Goal: Task Accomplishment & Management: Manage account settings

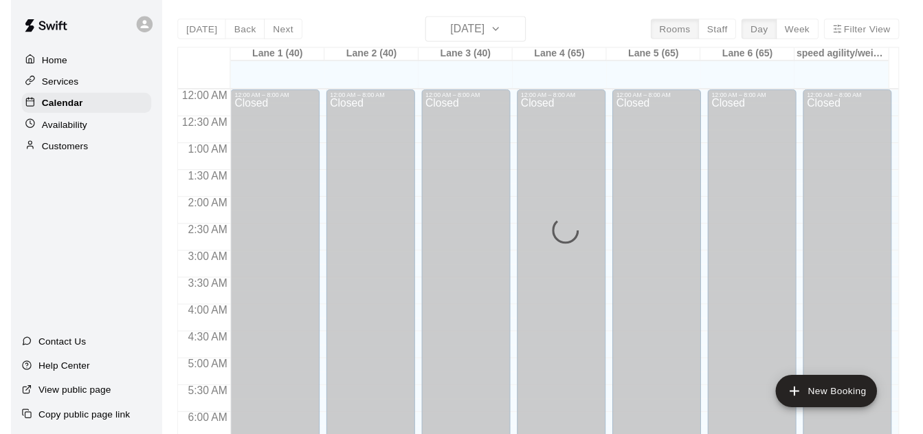
scroll to position [910, 0]
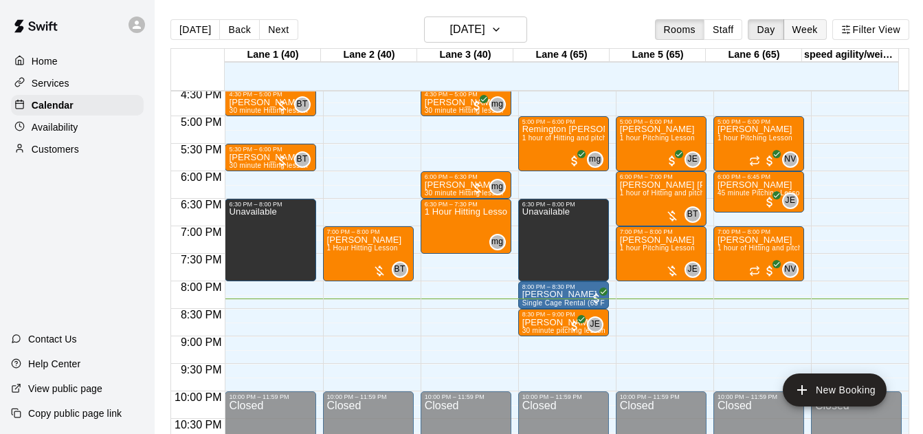
click at [799, 34] on button "Week" at bounding box center [804, 29] width 43 height 21
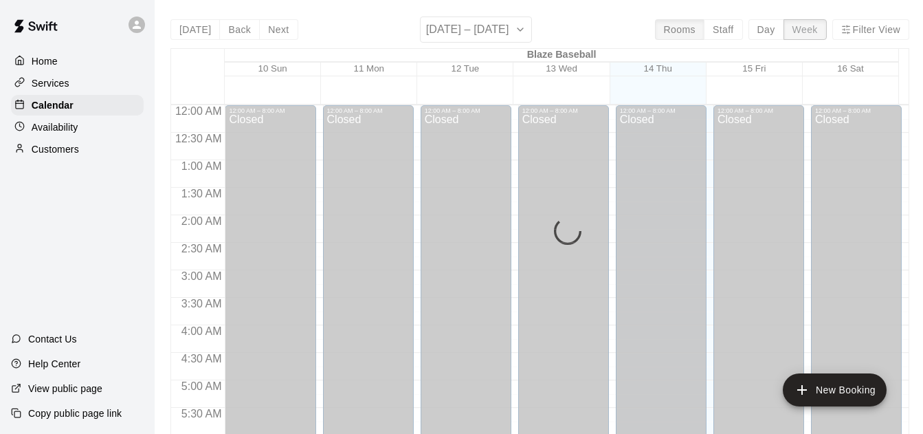
scroll to position [967, 0]
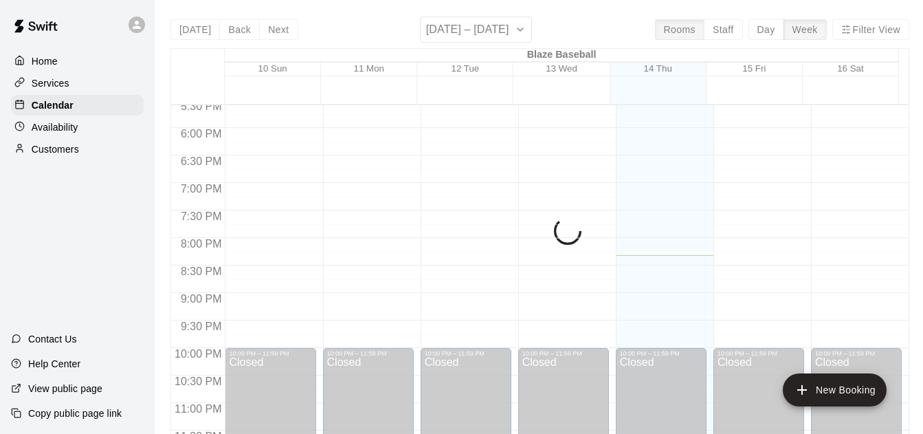
click at [728, 30] on button "Staff" at bounding box center [723, 29] width 39 height 21
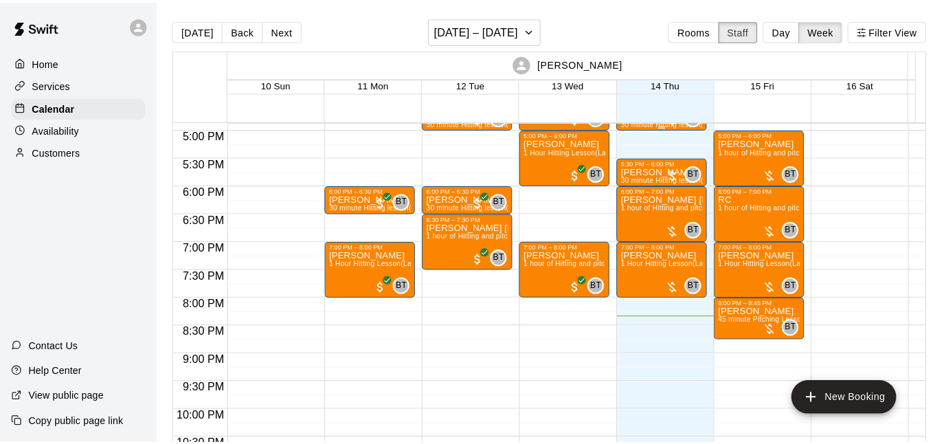
scroll to position [878, 0]
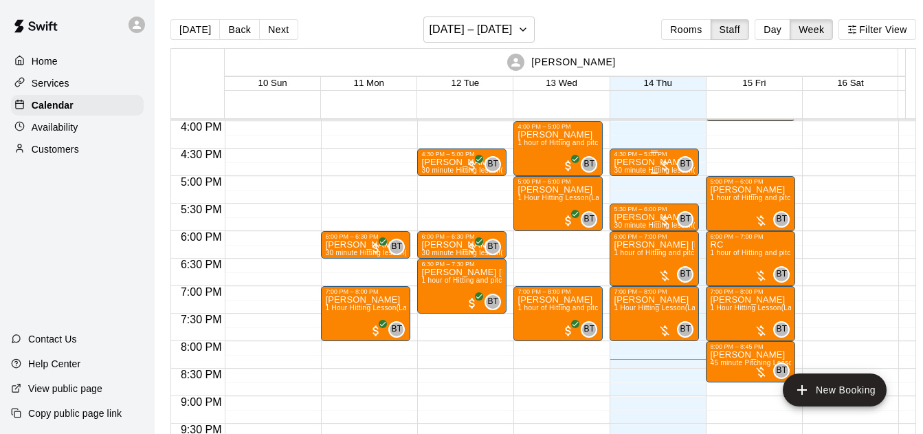
click at [666, 169] on div at bounding box center [665, 166] width 14 height 14
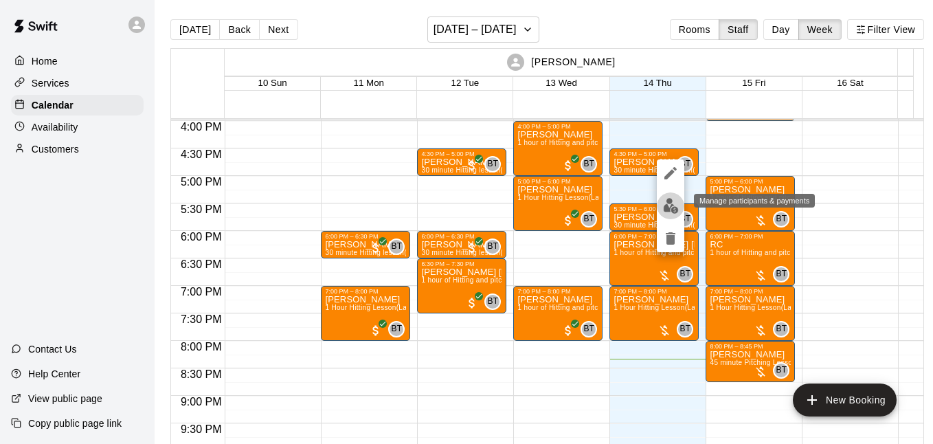
click at [669, 205] on img "edit" at bounding box center [671, 206] width 16 height 16
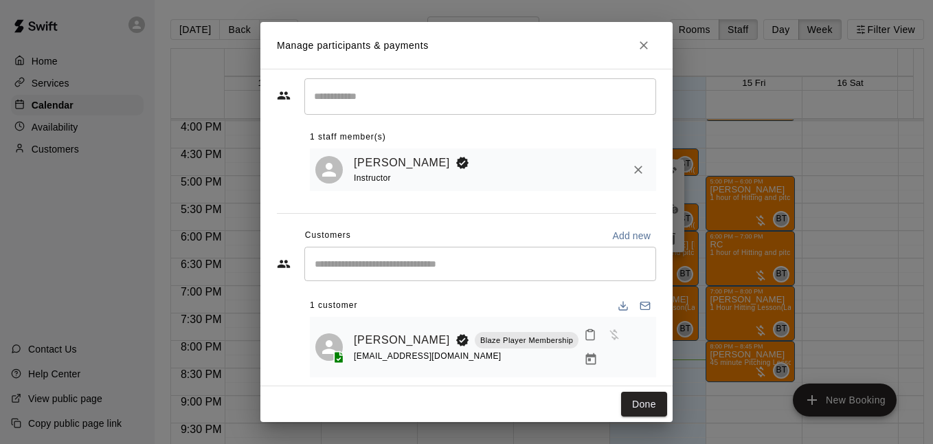
scroll to position [25, 0]
click at [598, 352] on icon "Manage bookings & payment" at bounding box center [591, 359] width 14 height 14
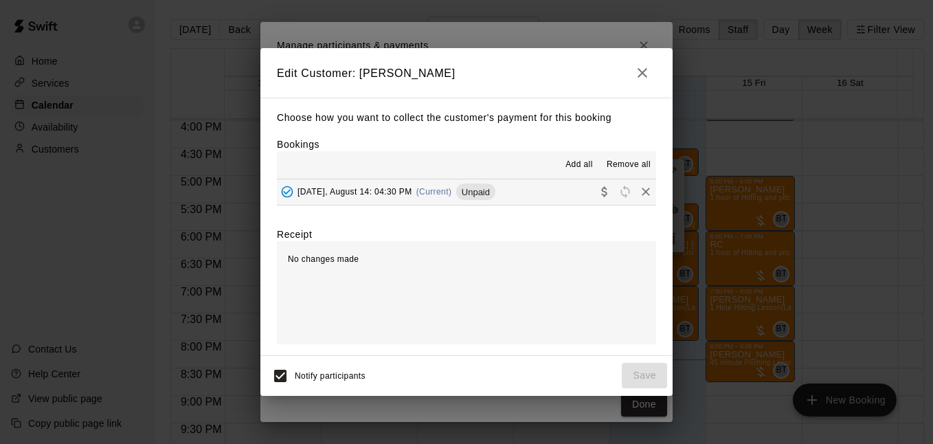
click at [528, 192] on button "[DATE], August 14: 04:30 PM (Current) Unpaid" at bounding box center [466, 191] width 379 height 25
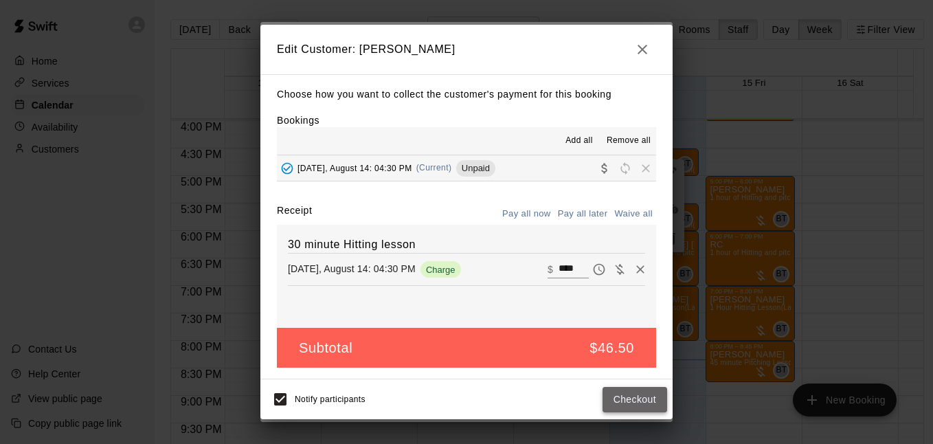
click at [631, 397] on button "Checkout" at bounding box center [635, 399] width 65 height 25
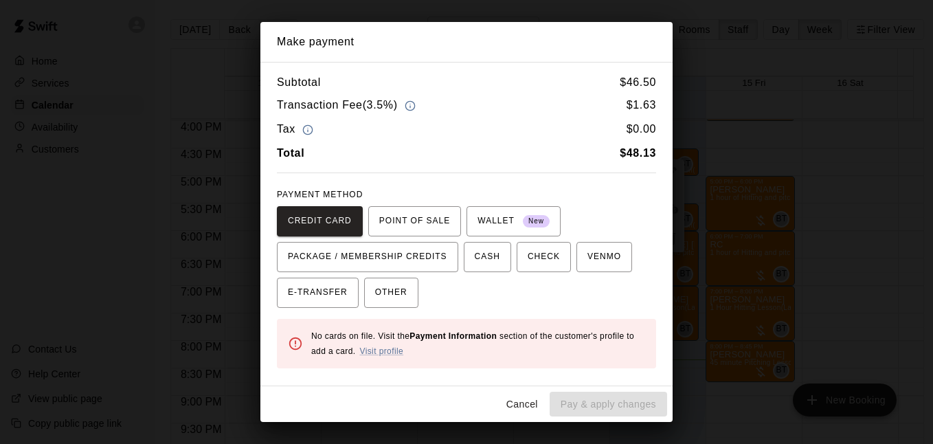
click at [581, 404] on div "Cancel Pay & apply changes" at bounding box center [466, 404] width 412 height 36
click at [711, 48] on div "Make payment Subtotal $ 46.50 Transaction Fee ( 3.5% ) $ 1.63 Tax $ 0.00 Total …" at bounding box center [466, 222] width 933 height 444
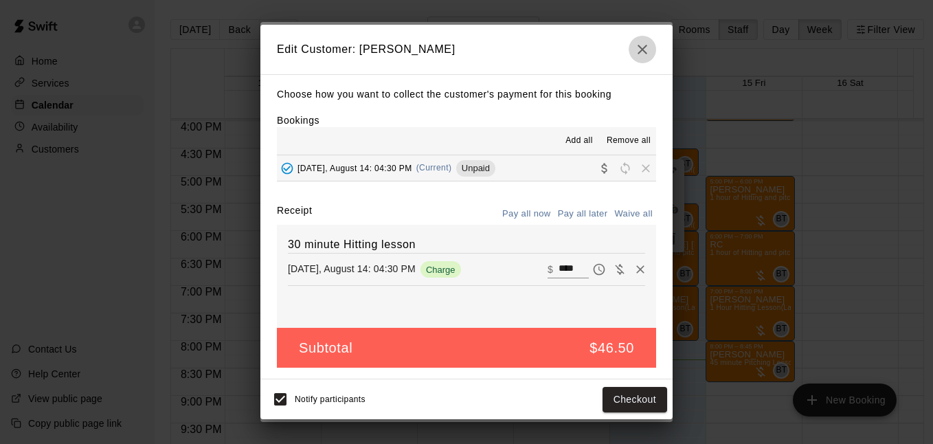
click at [642, 57] on button "button" at bounding box center [642, 49] width 27 height 27
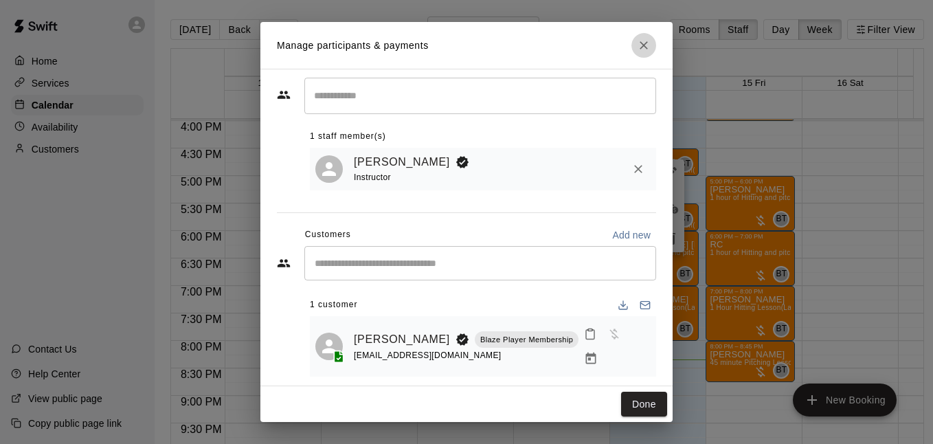
click at [645, 49] on icon "Close" at bounding box center [644, 45] width 14 height 14
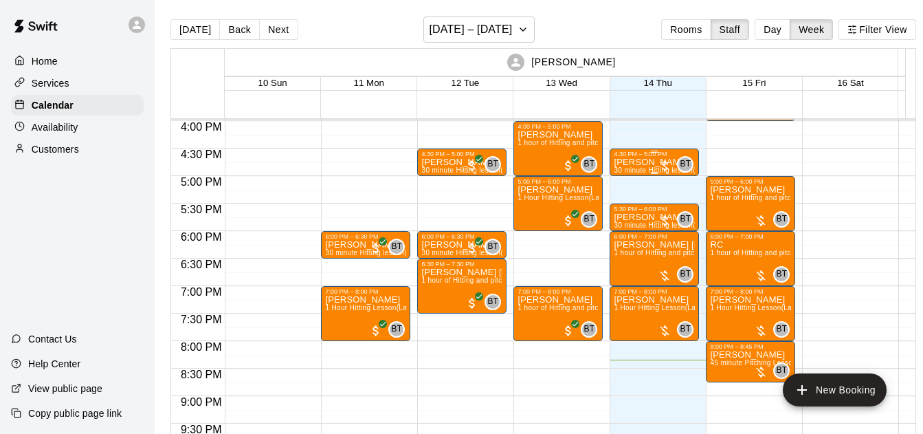
click at [636, 162] on p "[PERSON_NAME]" at bounding box center [654, 162] width 81 height 0
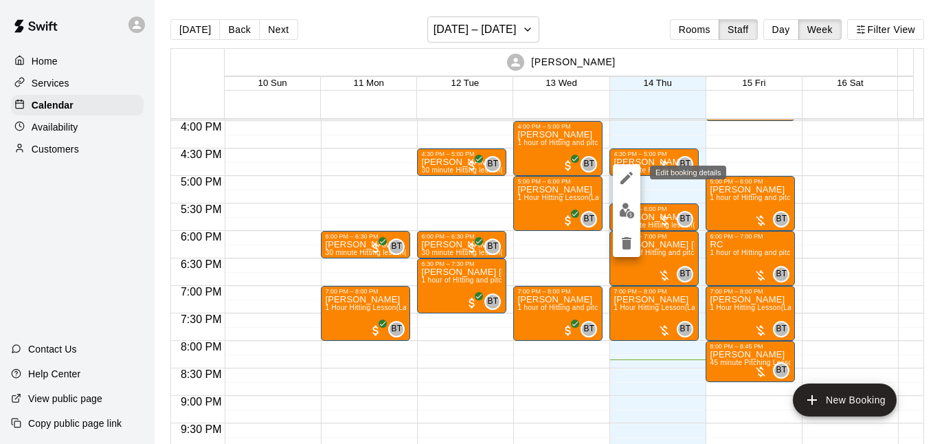
click at [627, 179] on icon "edit" at bounding box center [627, 178] width 12 height 12
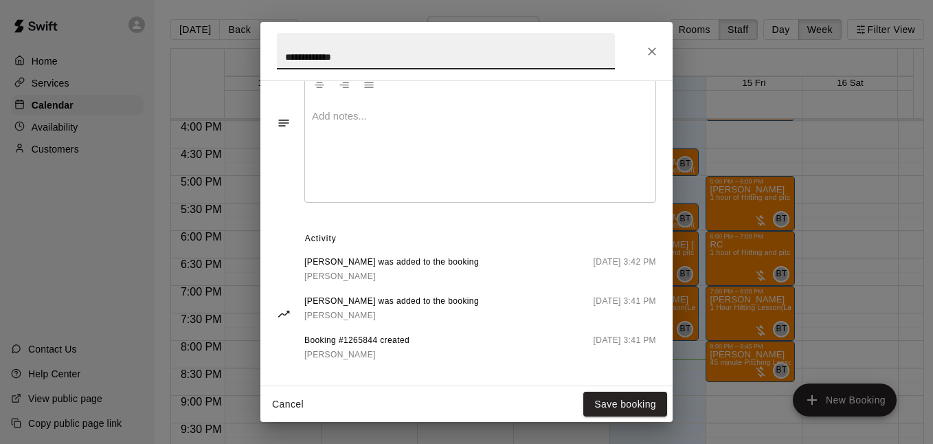
scroll to position [457, 0]
click at [663, 55] on button "Close" at bounding box center [652, 51] width 25 height 25
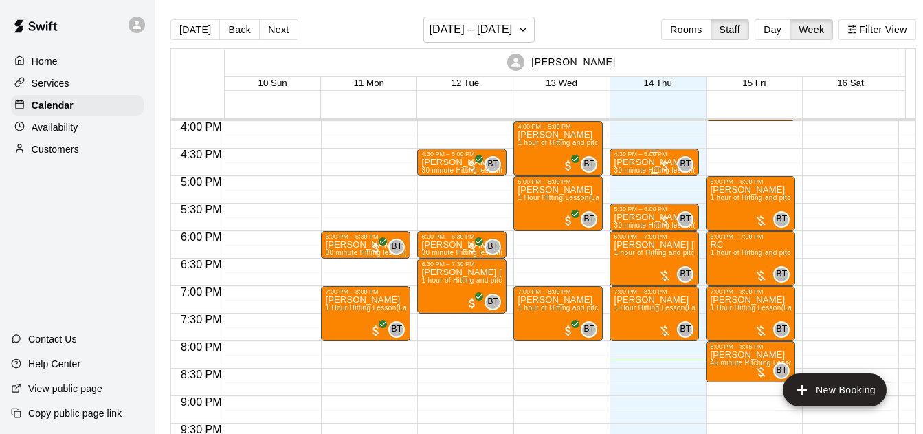
click at [650, 168] on div "[PERSON_NAME] 30 minute Hitting lesson (Lane 1 (40))" at bounding box center [654, 374] width 81 height 434
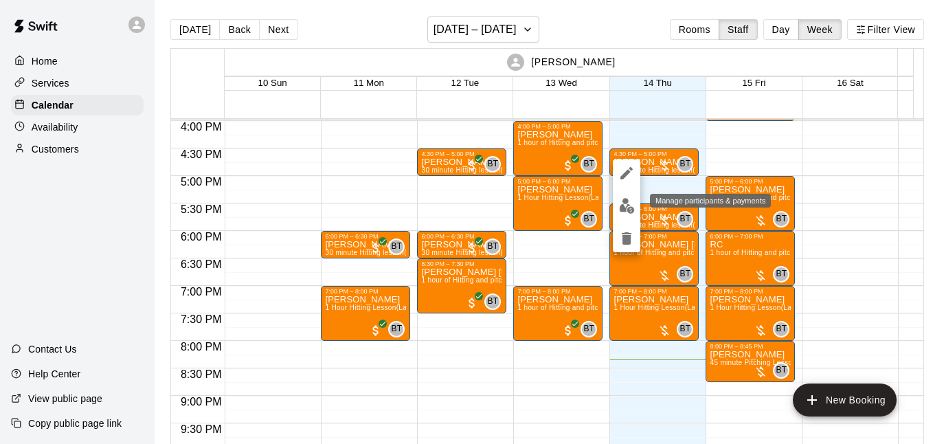
click at [637, 206] on button "edit" at bounding box center [626, 205] width 27 height 27
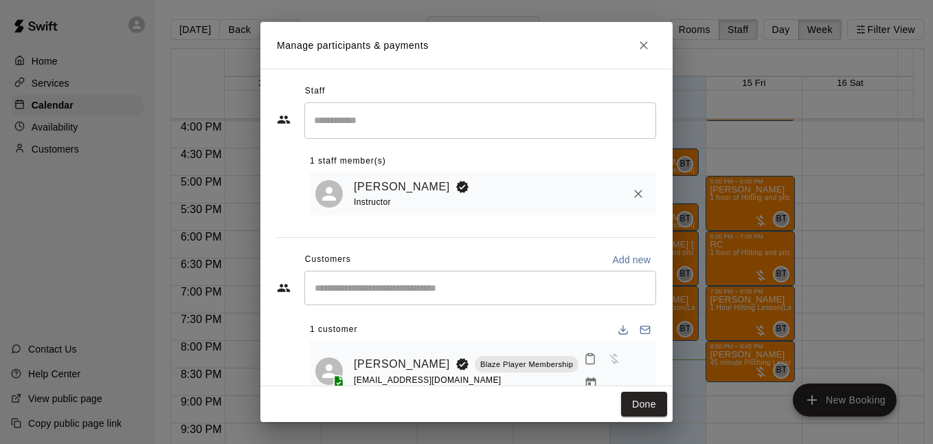
scroll to position [25, 0]
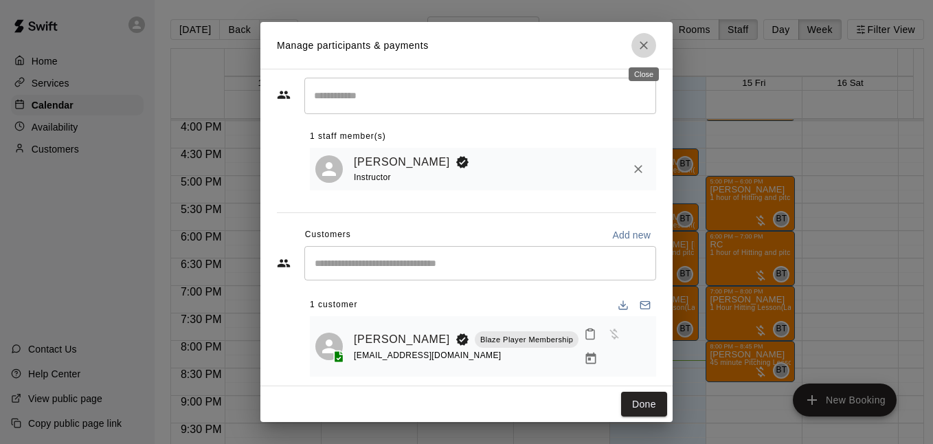
click at [647, 42] on icon "Close" at bounding box center [644, 45] width 14 height 14
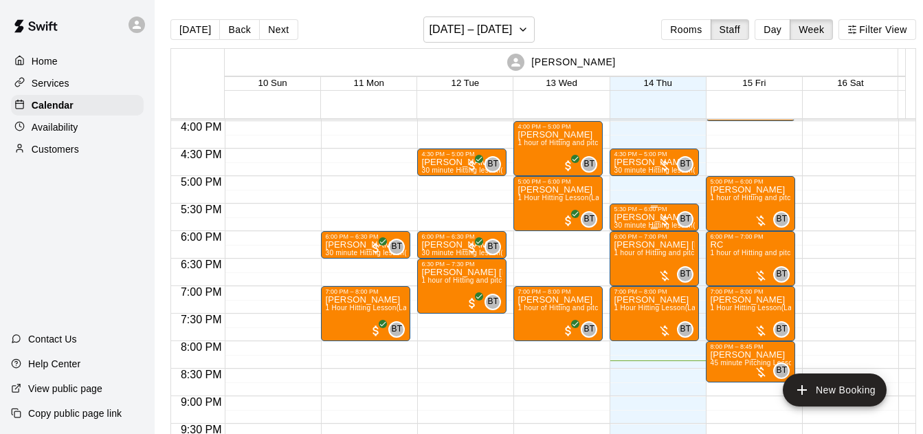
click at [665, 220] on div at bounding box center [665, 221] width 14 height 14
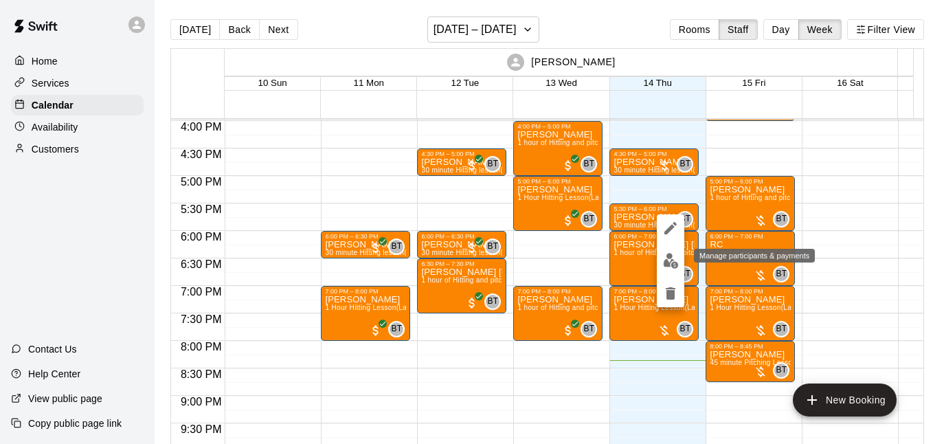
click at [671, 260] on img "edit" at bounding box center [671, 261] width 16 height 16
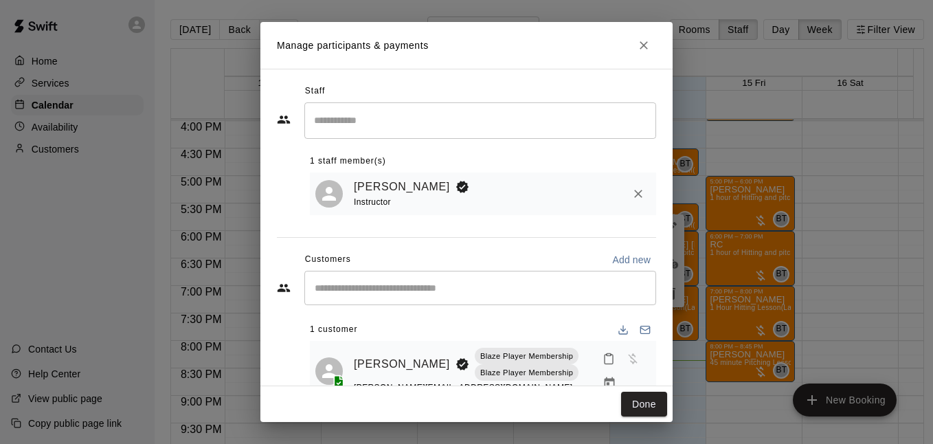
scroll to position [42, 0]
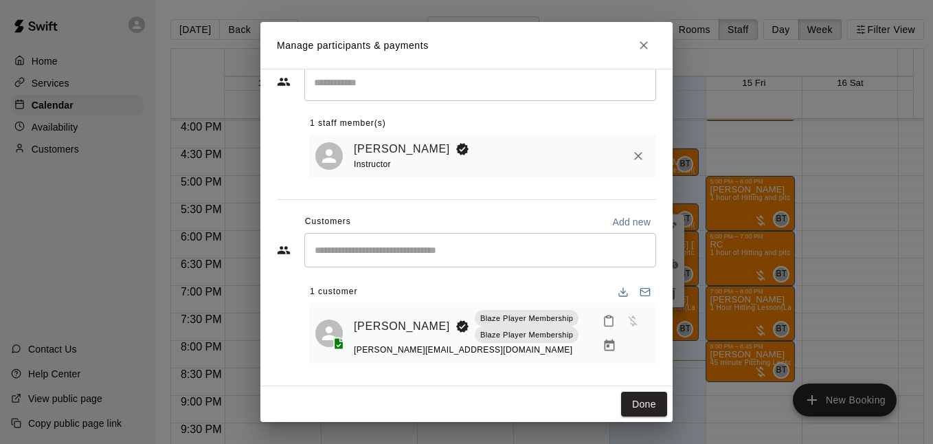
drag, startPoint x: 635, startPoint y: 394, endPoint x: 575, endPoint y: 300, distance: 112.1
click at [634, 395] on button "Done" at bounding box center [644, 404] width 46 height 25
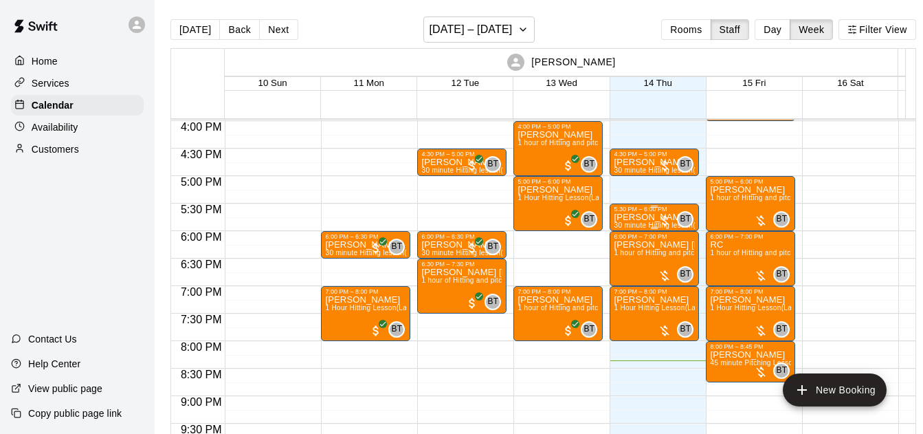
click at [665, 219] on div at bounding box center [665, 221] width 14 height 14
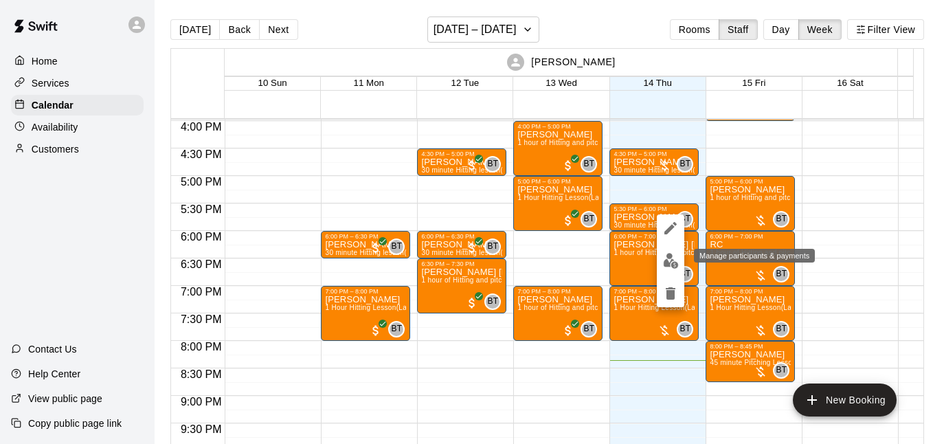
click at [669, 256] on img "edit" at bounding box center [671, 261] width 16 height 16
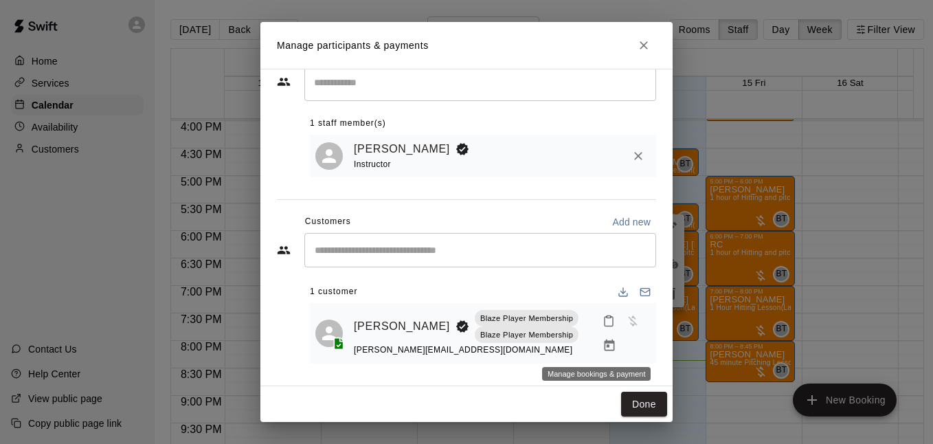
click at [604, 342] on icon "Manage bookings & payment" at bounding box center [609, 346] width 10 height 12
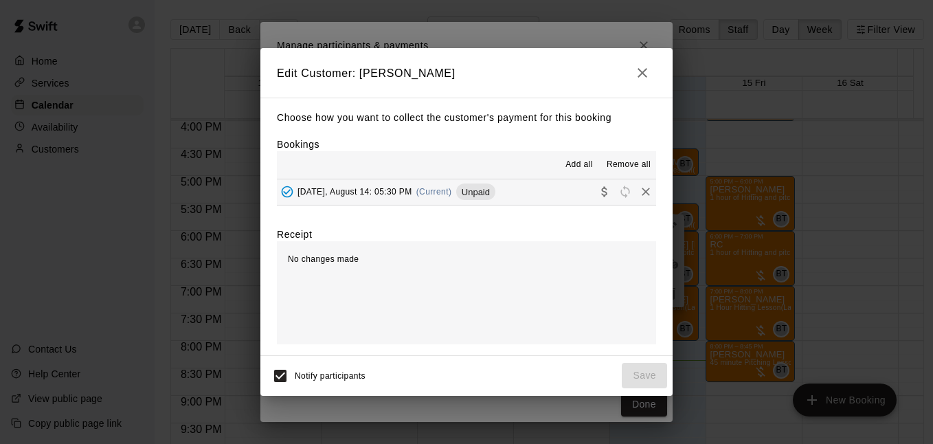
click at [571, 199] on button "[DATE], August 14: 05:30 PM (Current) Unpaid" at bounding box center [466, 191] width 379 height 25
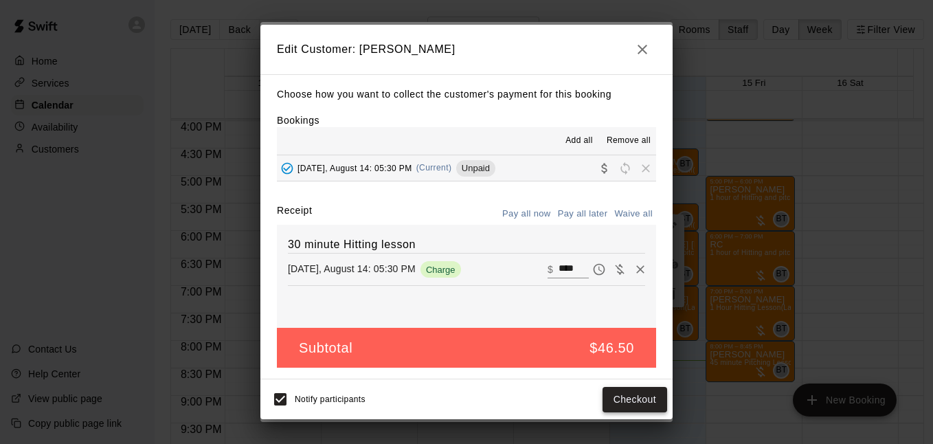
click at [627, 397] on button "Checkout" at bounding box center [635, 399] width 65 height 25
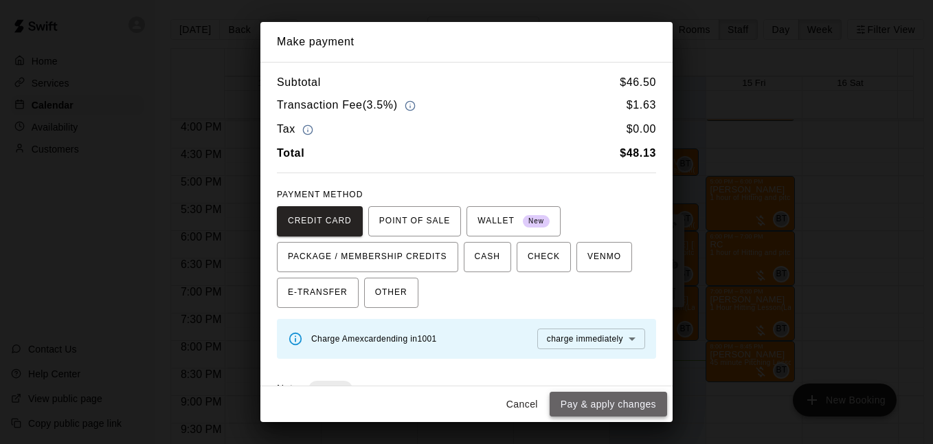
click at [579, 398] on button "Pay & apply changes" at bounding box center [609, 404] width 118 height 25
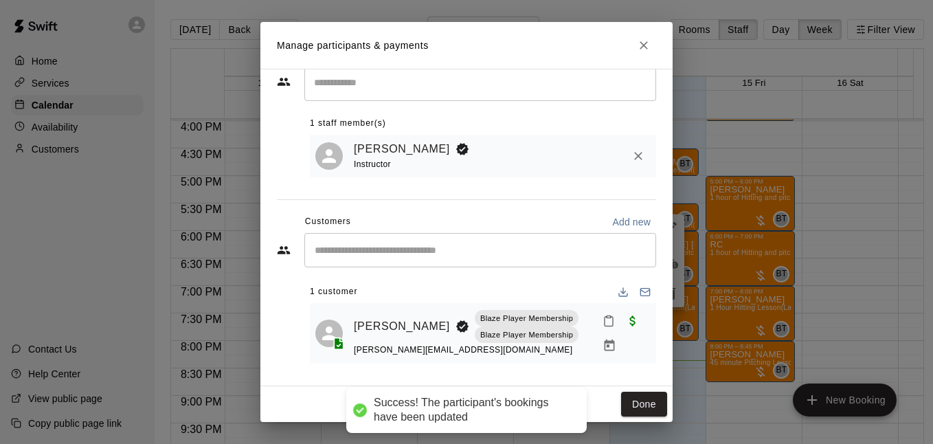
drag, startPoint x: 629, startPoint y: 400, endPoint x: 600, endPoint y: 381, distance: 34.3
click at [628, 399] on button "Done" at bounding box center [644, 404] width 46 height 25
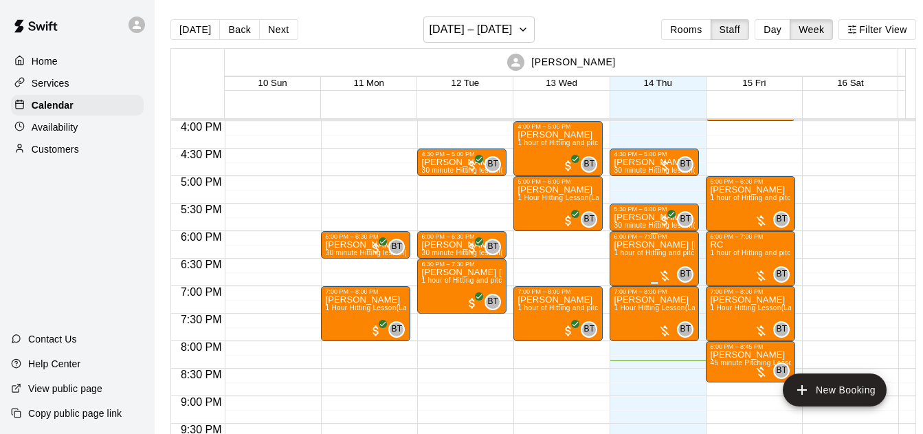
click at [665, 275] on div at bounding box center [665, 276] width 14 height 14
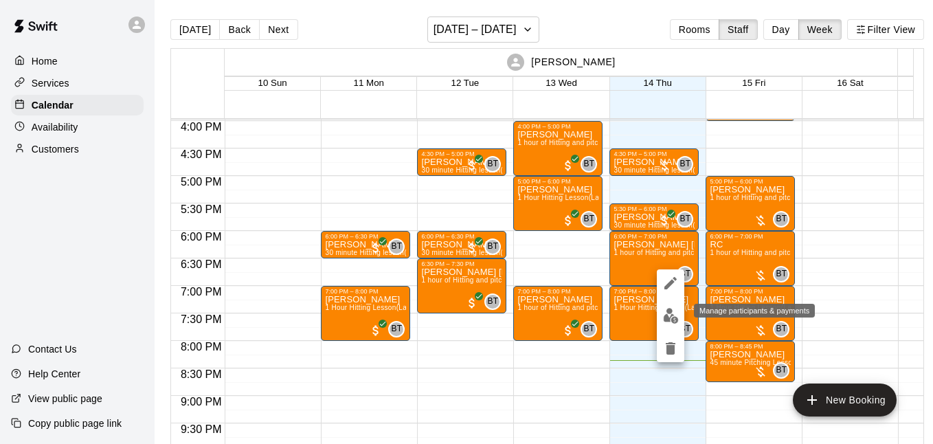
click at [671, 312] on img "edit" at bounding box center [671, 316] width 16 height 16
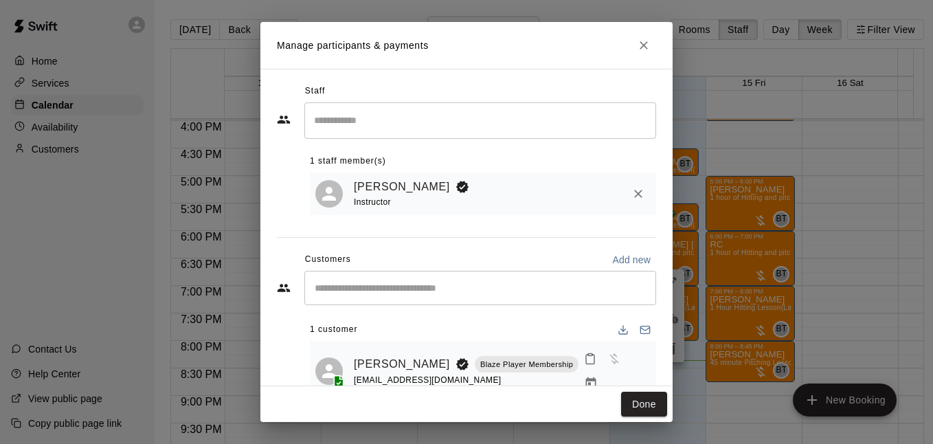
scroll to position [25, 0]
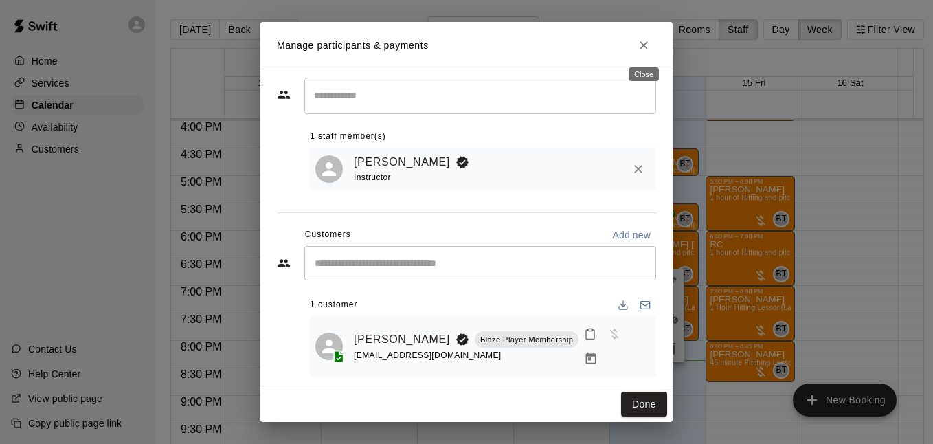
click at [647, 41] on icon "Close" at bounding box center [644, 45] width 14 height 14
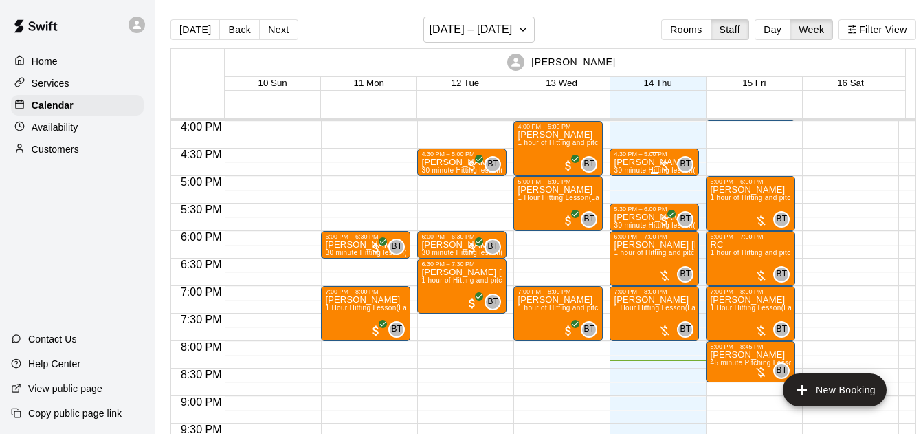
click at [648, 162] on p "[PERSON_NAME]" at bounding box center [654, 162] width 81 height 0
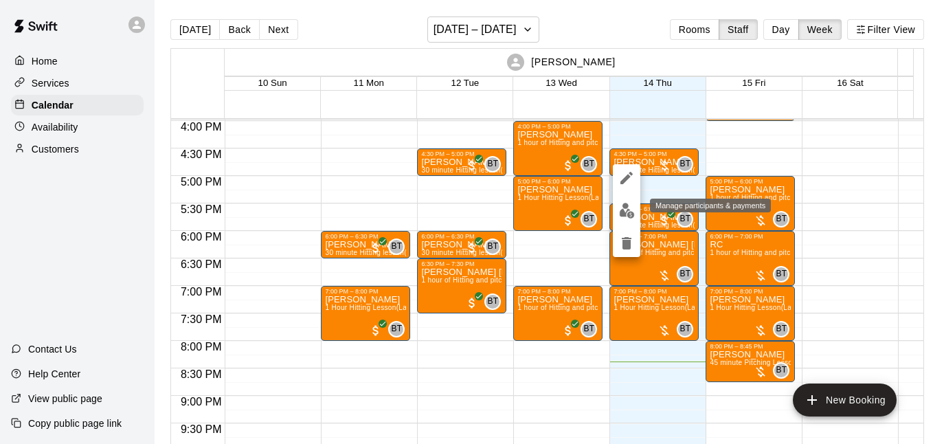
click at [625, 212] on img "edit" at bounding box center [627, 211] width 16 height 16
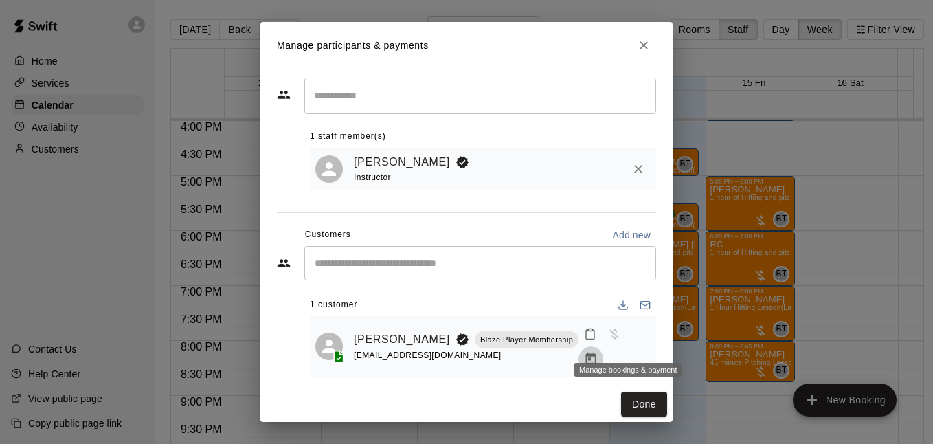
click at [598, 352] on icon "Manage bookings & payment" at bounding box center [591, 359] width 14 height 14
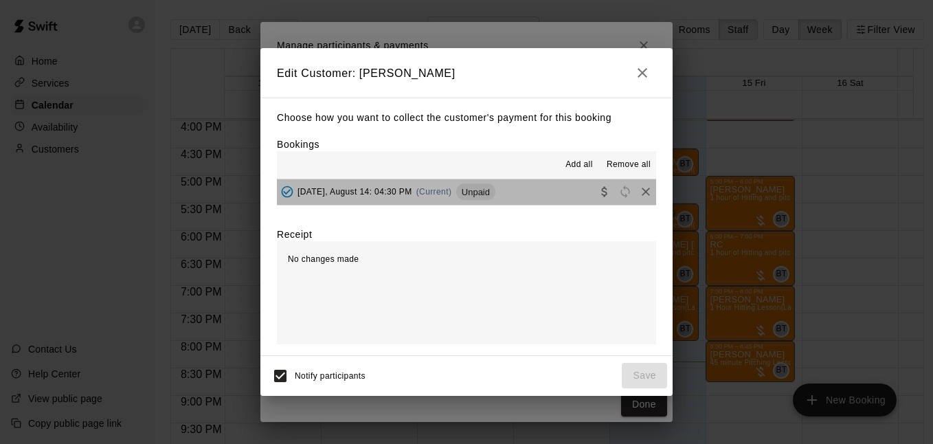
click at [563, 196] on button "[DATE], August 14: 04:30 PM (Current) Unpaid" at bounding box center [466, 191] width 379 height 25
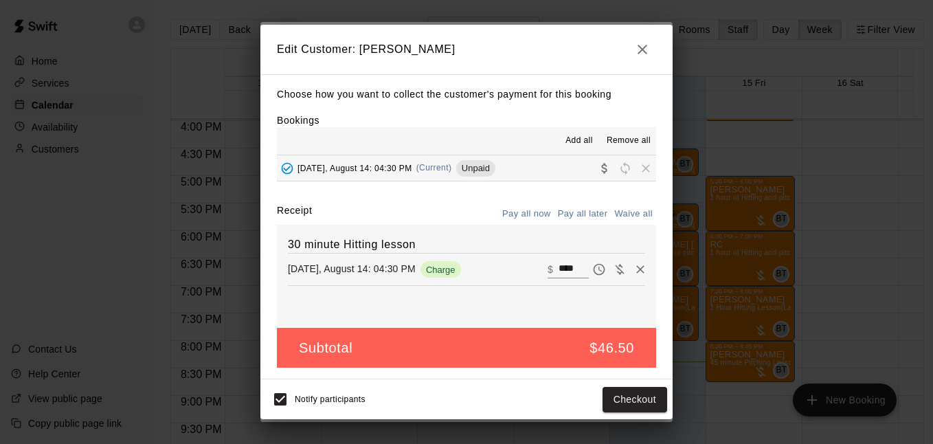
click at [653, 41] on button "button" at bounding box center [642, 49] width 27 height 27
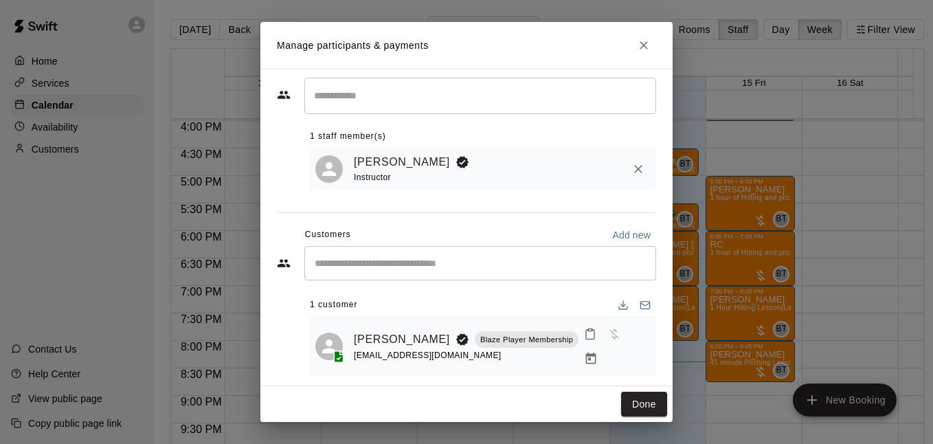
click at [650, 344] on div "Staff ​ 1 staff member(s) [PERSON_NAME] Instructor Customers Add new ​ 1 custom…" at bounding box center [466, 228] width 412 height 318
click at [649, 37] on button "Close" at bounding box center [644, 45] width 25 height 25
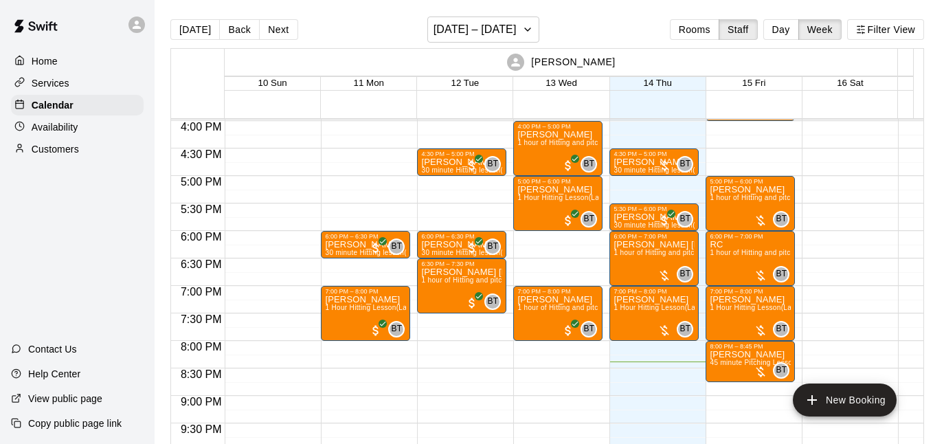
click at [642, 166] on div "**********" at bounding box center [480, 175] width 352 height 93
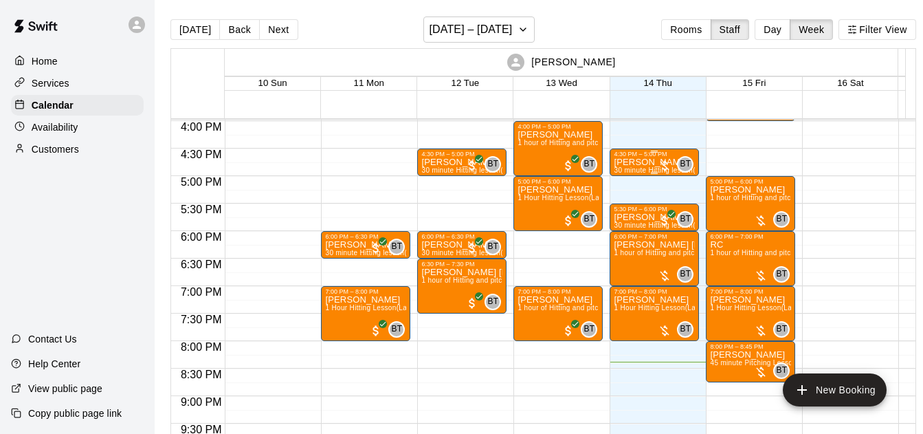
click at [652, 162] on p "[PERSON_NAME]" at bounding box center [654, 162] width 81 height 0
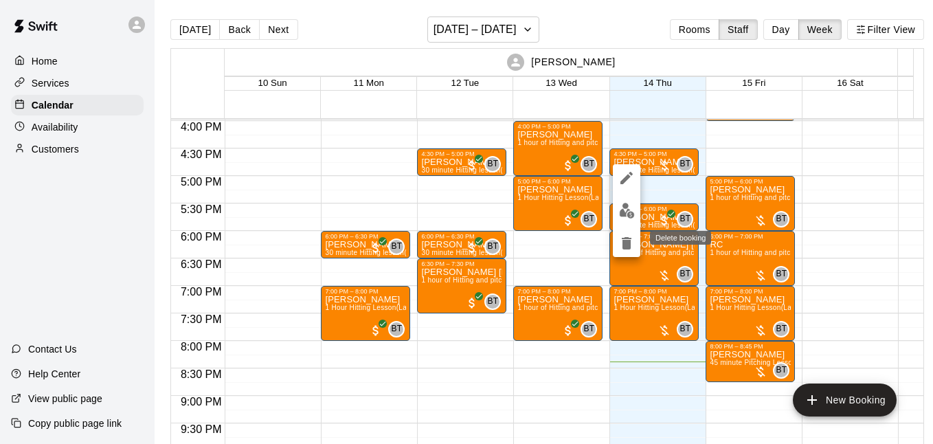
click at [625, 246] on icon "delete" at bounding box center [627, 243] width 10 height 12
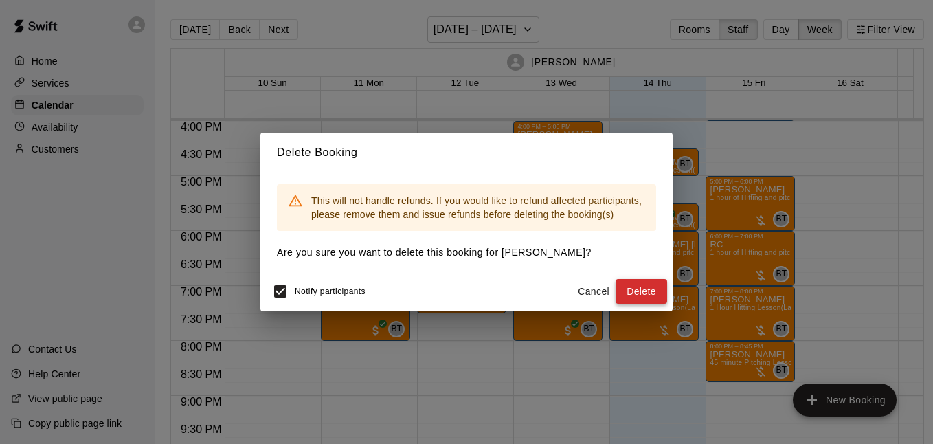
click at [643, 289] on button "Delete" at bounding box center [642, 291] width 52 height 25
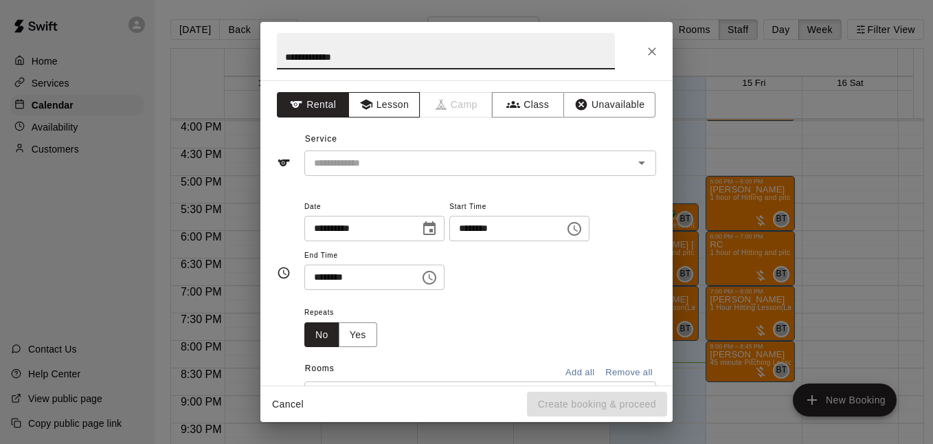
type input "**********"
drag, startPoint x: 391, startPoint y: 107, endPoint x: 378, endPoint y: 120, distance: 19.0
click at [392, 106] on button "Lesson" at bounding box center [384, 104] width 72 height 25
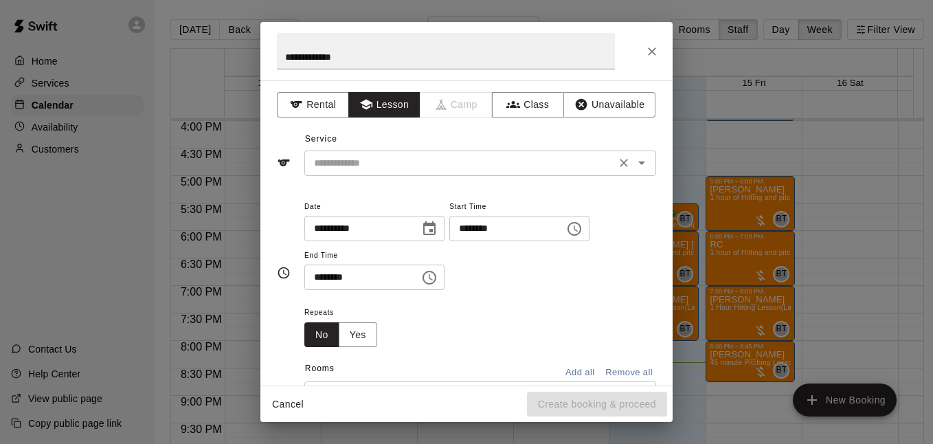
click at [634, 170] on icon "Open" at bounding box center [642, 163] width 16 height 16
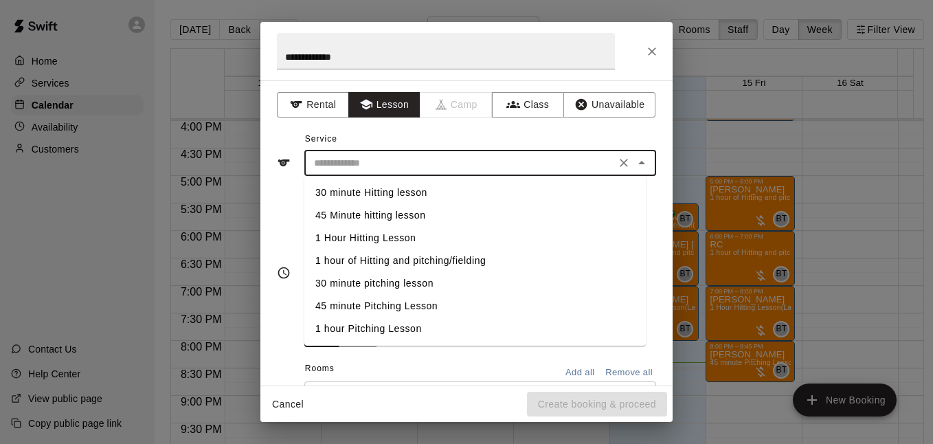
click at [482, 192] on li "30 minute Hitting lesson" at bounding box center [475, 192] width 342 height 23
type input "**********"
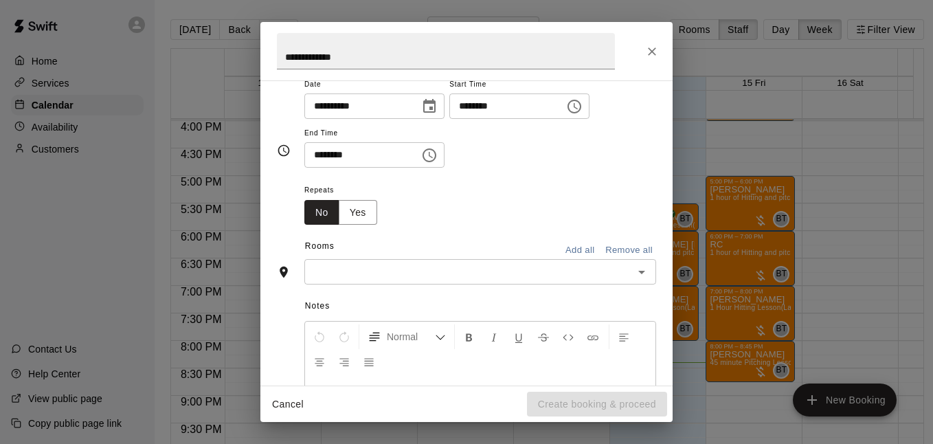
scroll to position [183, 0]
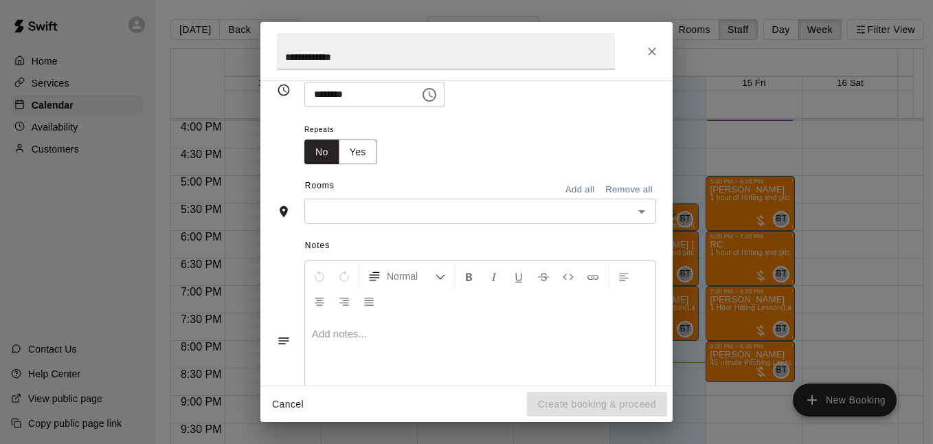
click at [521, 206] on input "text" at bounding box center [469, 211] width 321 height 17
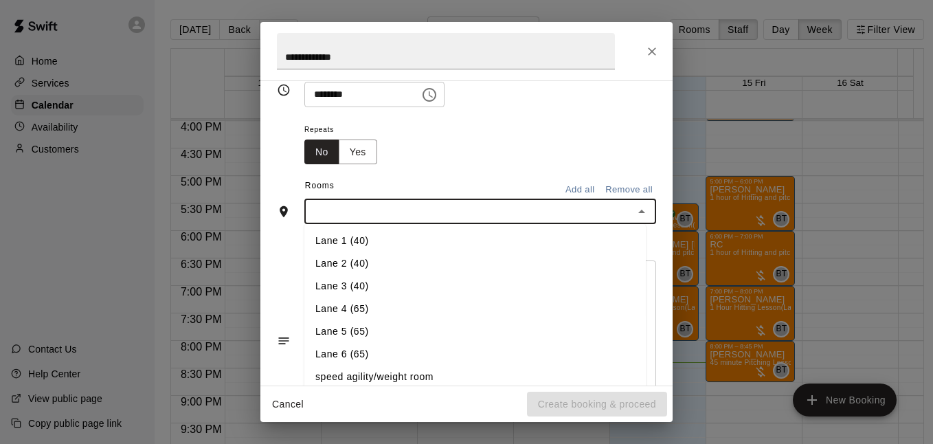
click at [458, 243] on li "Lane 1 (40)" at bounding box center [475, 241] width 342 height 23
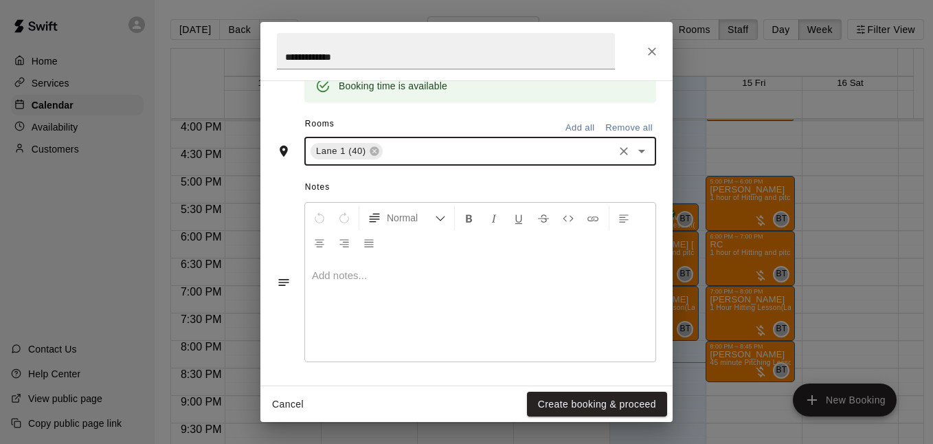
scroll to position [299, 0]
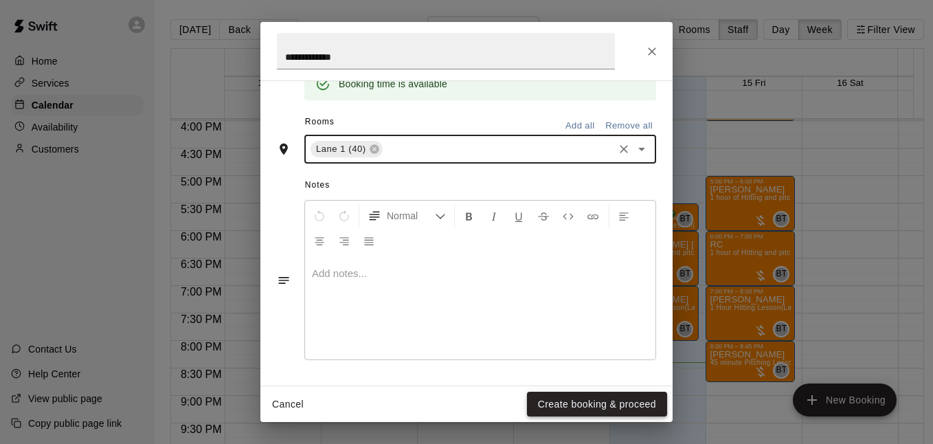
click at [571, 409] on button "Create booking & proceed" at bounding box center [597, 404] width 140 height 25
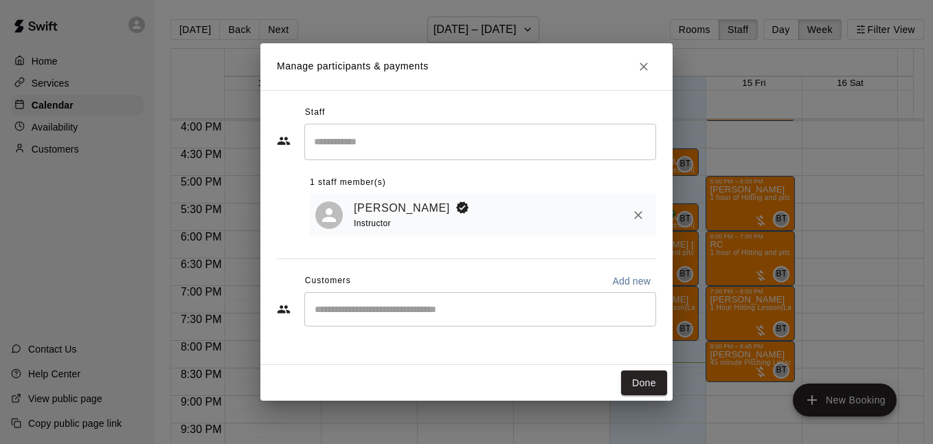
click at [441, 311] on input "Start typing to search customers..." at bounding box center [481, 309] width 340 height 14
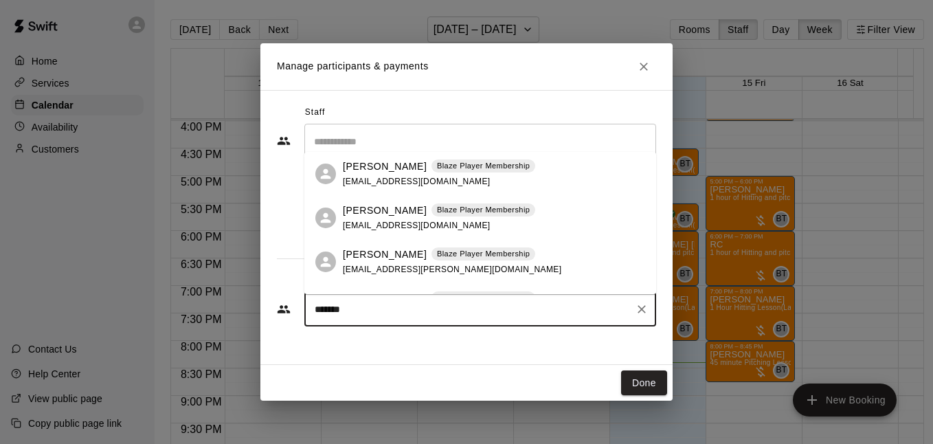
type input "********"
click at [430, 267] on span "[EMAIL_ADDRESS][PERSON_NAME][DOMAIN_NAME]" at bounding box center [452, 270] width 219 height 10
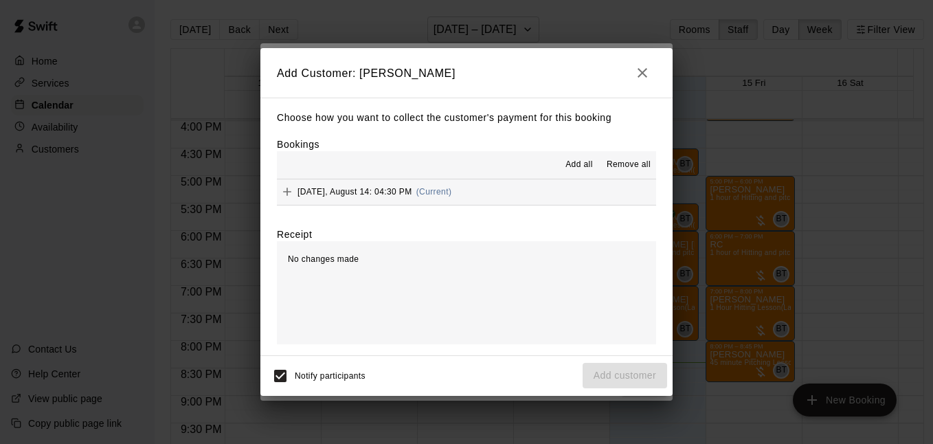
click at [493, 205] on hr at bounding box center [466, 205] width 379 height 1
click at [489, 197] on button "[DATE], August 14: 04:30 PM (Current)" at bounding box center [466, 191] width 379 height 25
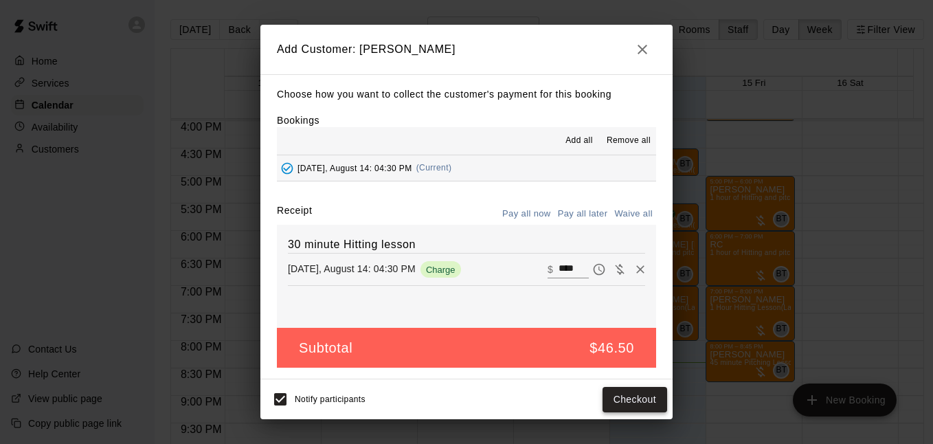
click at [623, 385] on div "Notify participants Checkout" at bounding box center [466, 399] width 412 height 40
click at [621, 394] on button "Checkout" at bounding box center [635, 399] width 65 height 25
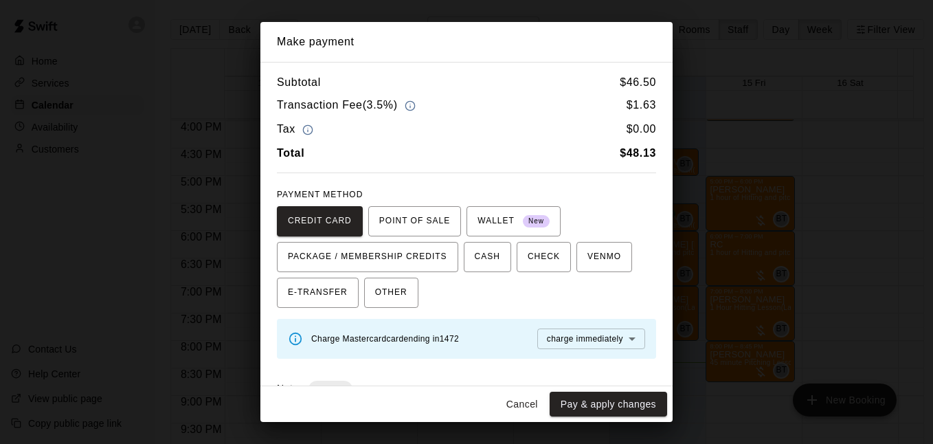
click at [585, 408] on button "Pay & apply changes" at bounding box center [609, 404] width 118 height 25
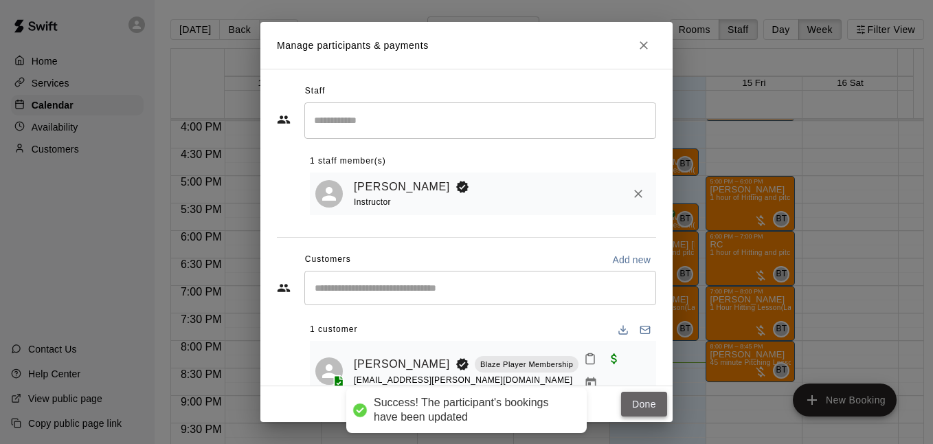
click at [651, 401] on button "Done" at bounding box center [644, 404] width 46 height 25
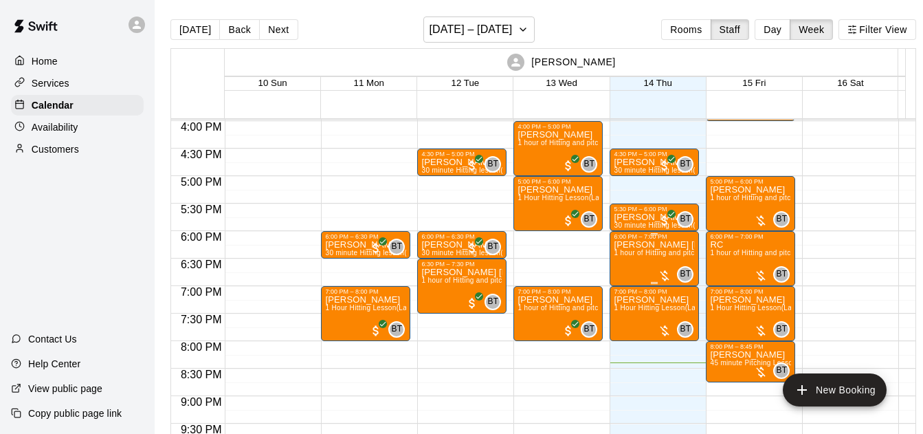
click at [666, 275] on div at bounding box center [665, 276] width 14 height 14
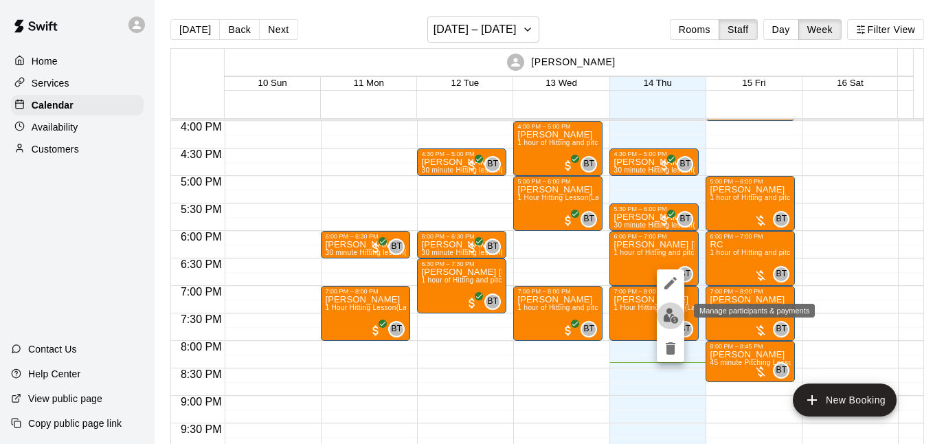
click at [663, 313] on img "edit" at bounding box center [671, 316] width 16 height 16
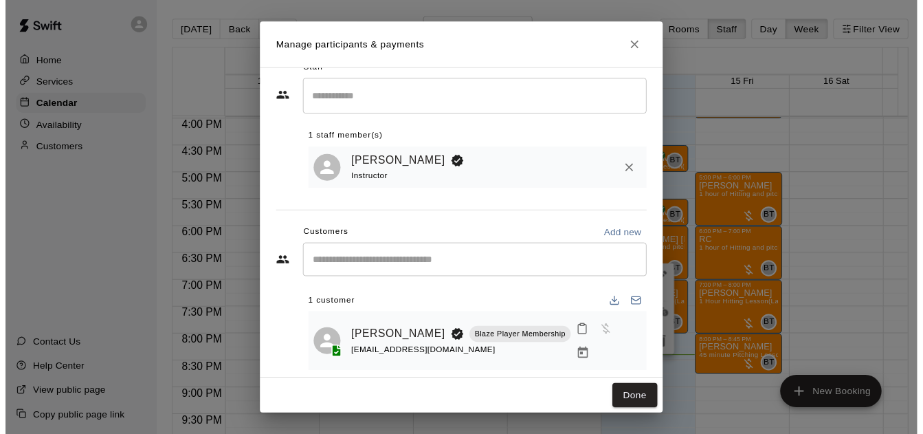
scroll to position [25, 0]
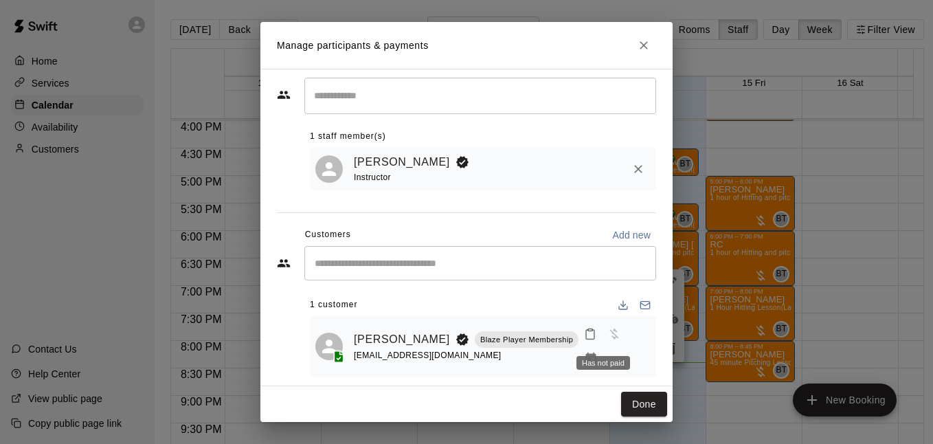
click at [602, 340] on span "Has not paid" at bounding box center [614, 334] width 25 height 12
click at [603, 337] on span "Has not paid" at bounding box center [614, 334] width 25 height 12
click at [606, 340] on span "Has not paid" at bounding box center [614, 334] width 25 height 12
click at [647, 47] on icon "Close" at bounding box center [644, 45] width 14 height 14
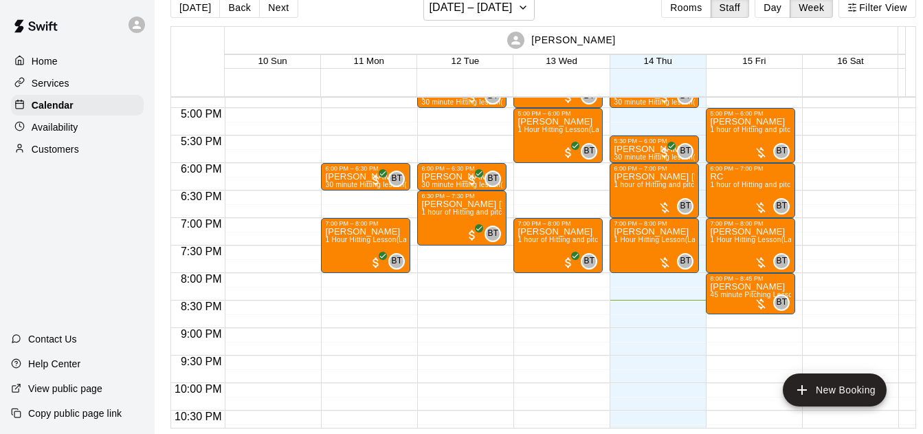
scroll to position [928, 0]
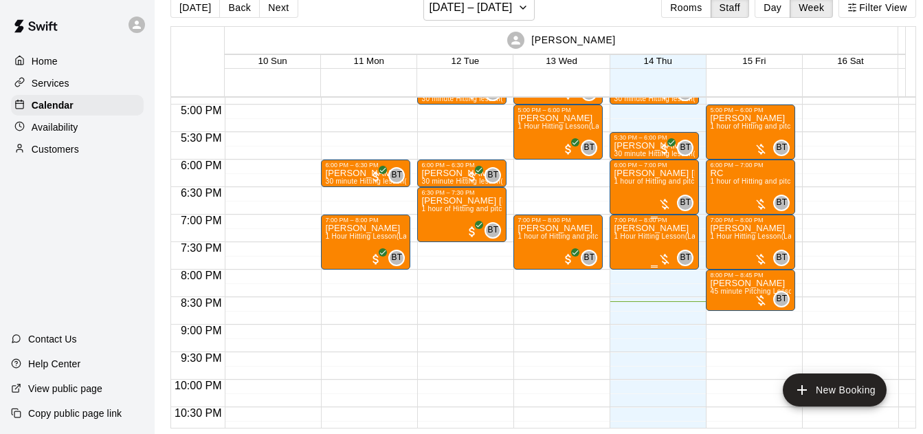
click at [664, 252] on div at bounding box center [665, 259] width 14 height 14
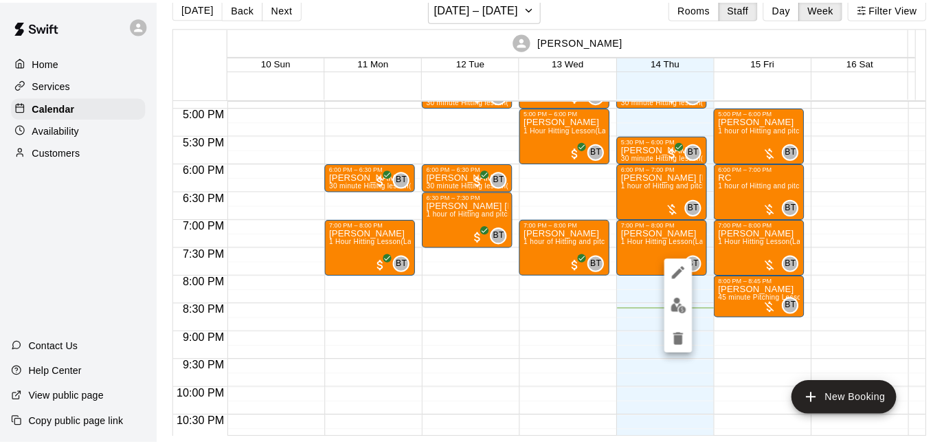
scroll to position [22, 0]
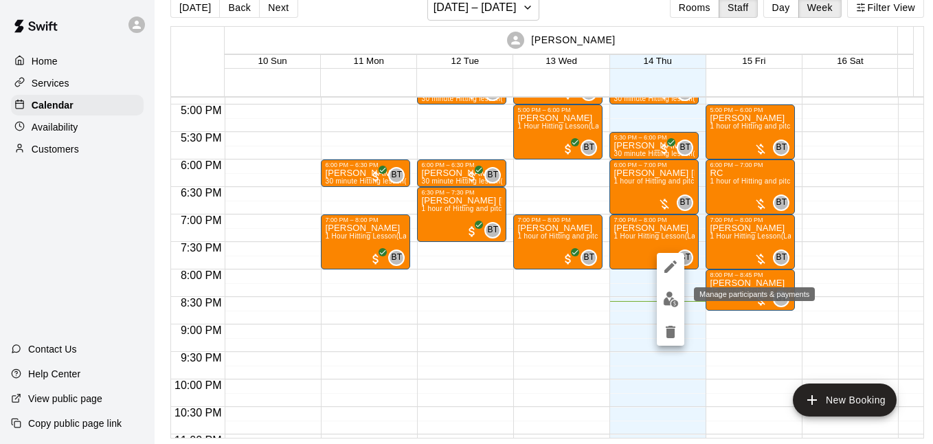
click at [674, 298] on img "edit" at bounding box center [671, 299] width 16 height 16
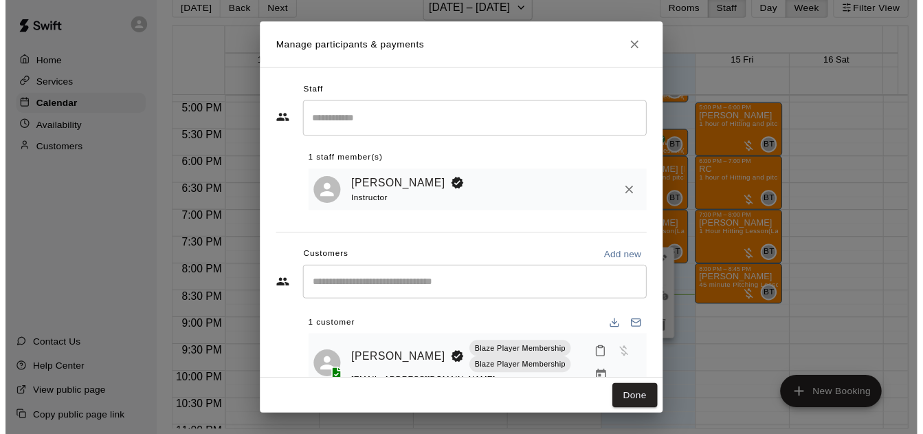
scroll to position [42, 0]
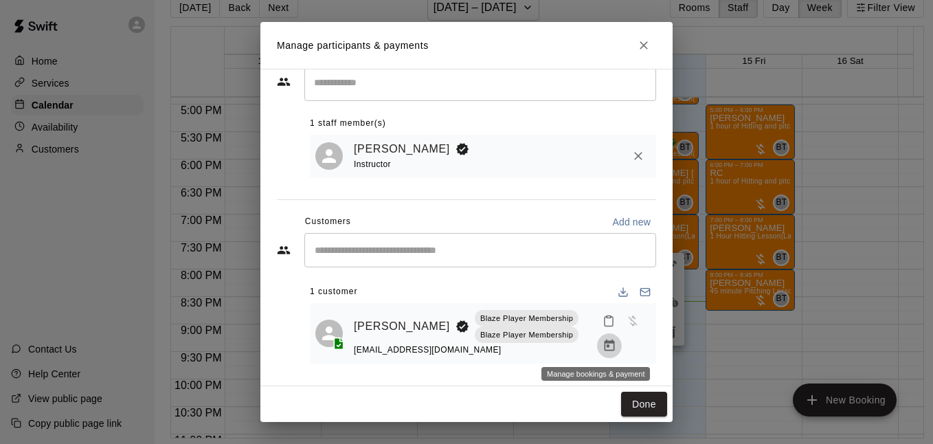
click at [603, 344] on icon "Manage bookings & payment" at bounding box center [610, 346] width 14 height 14
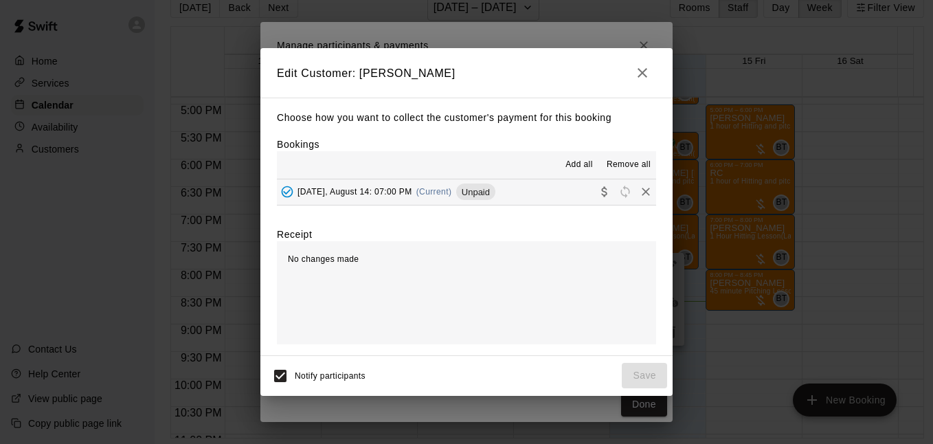
click at [574, 200] on button "[DATE], August 14: 07:00 PM (Current) Unpaid" at bounding box center [466, 191] width 379 height 25
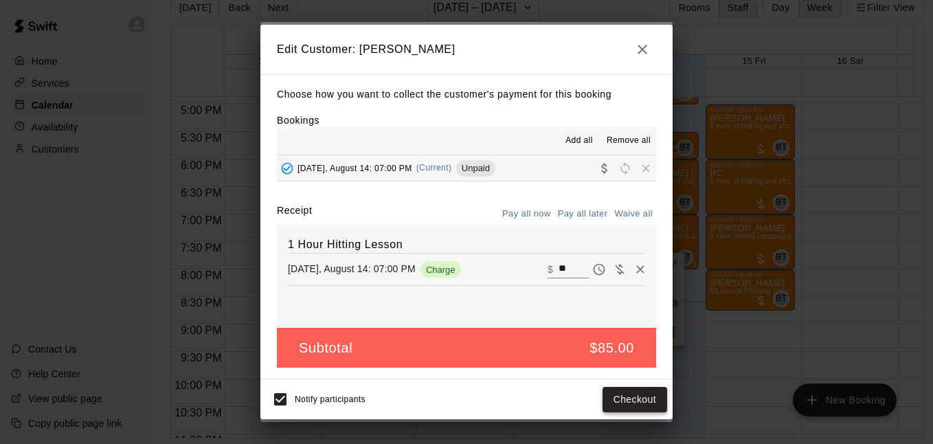
click at [619, 389] on button "Checkout" at bounding box center [635, 399] width 65 height 25
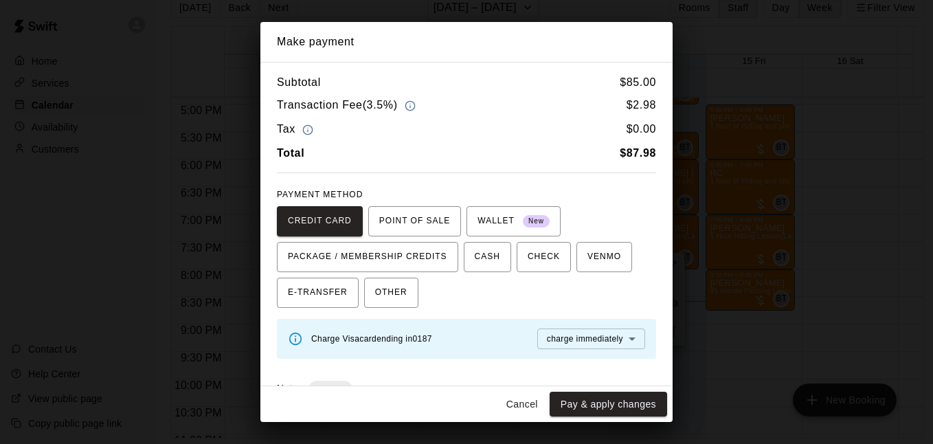
click at [627, 405] on button "Pay & apply changes" at bounding box center [609, 404] width 118 height 25
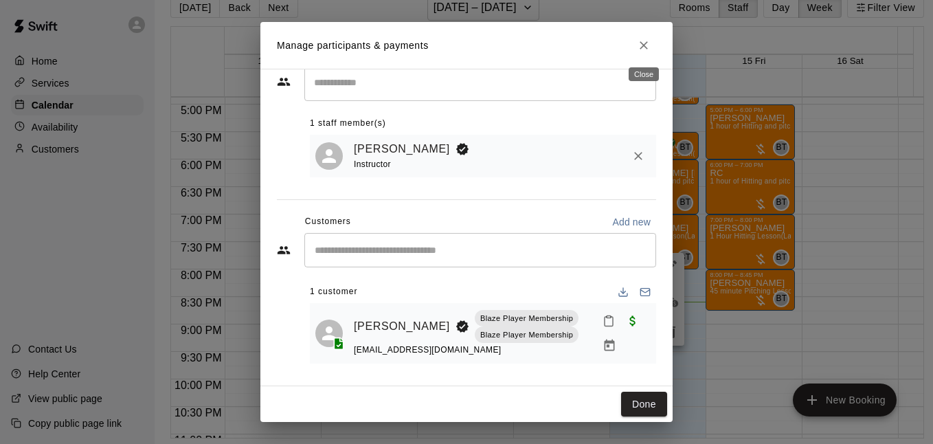
click at [646, 52] on icon "Close" at bounding box center [644, 45] width 14 height 14
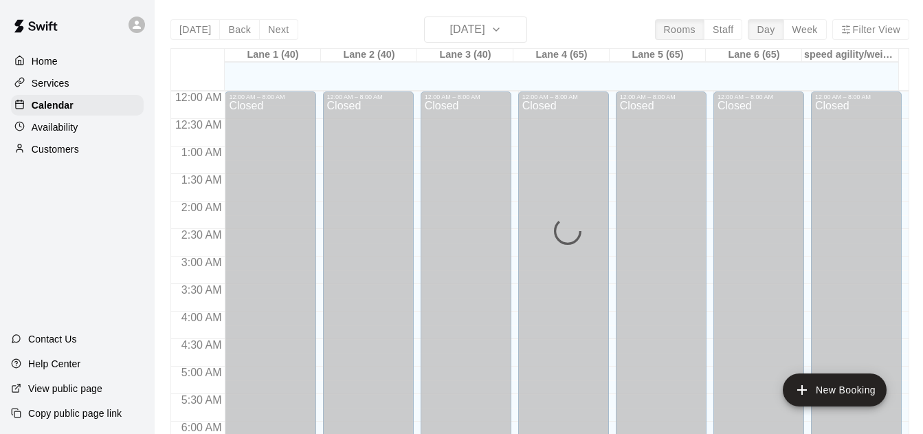
scroll to position [910, 0]
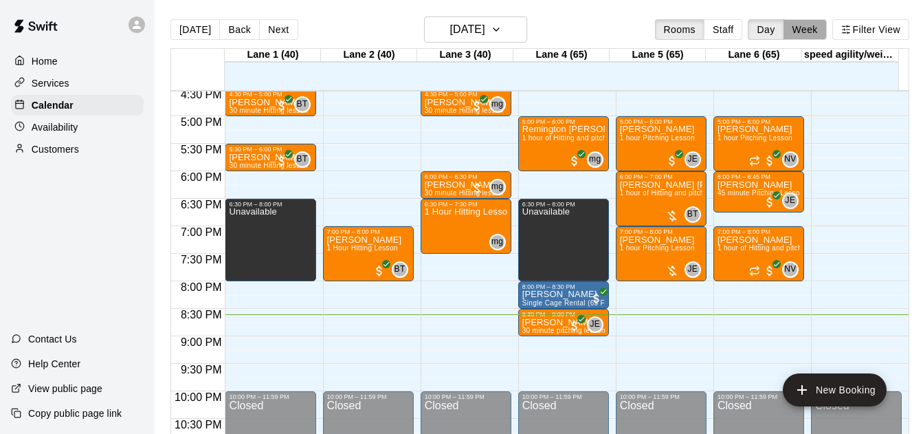
click at [813, 25] on button "Week" at bounding box center [804, 29] width 43 height 21
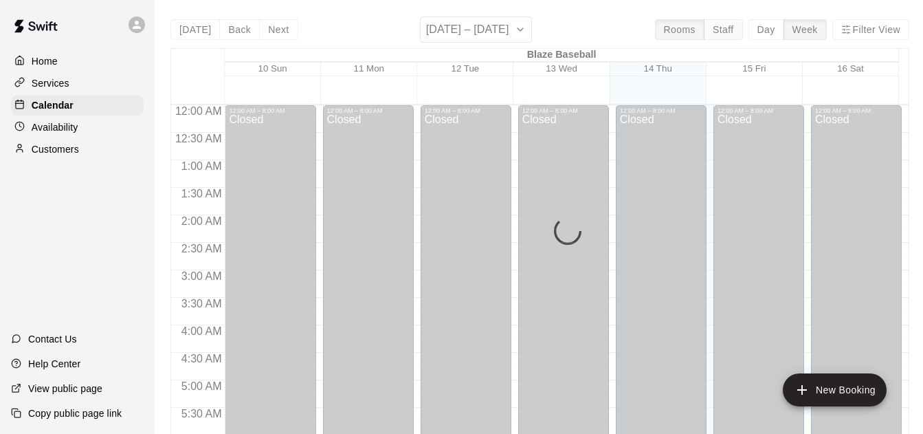
click at [715, 29] on button "Staff" at bounding box center [723, 29] width 39 height 21
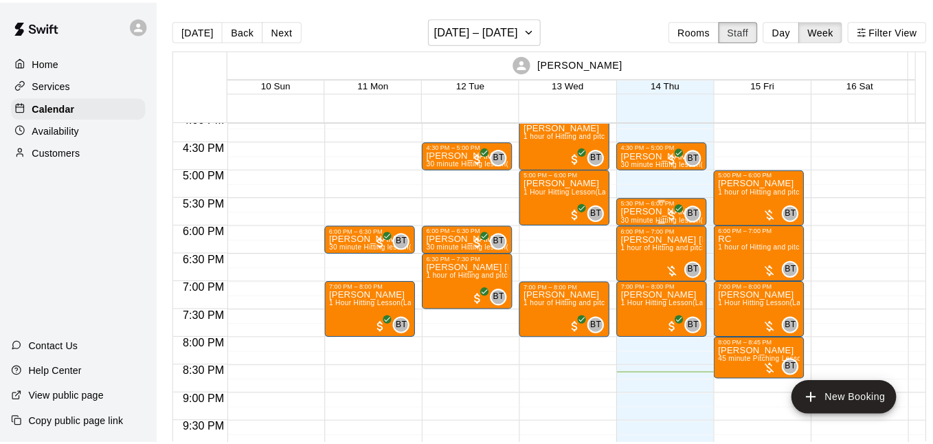
scroll to position [878, 0]
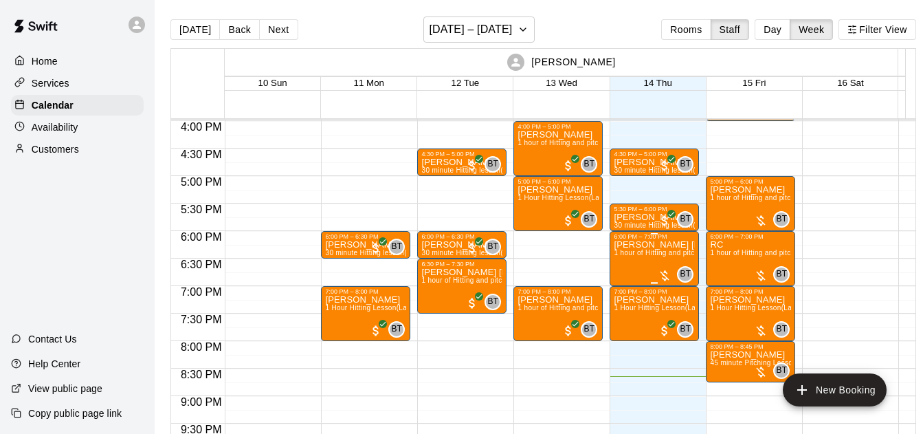
click at [665, 280] on div at bounding box center [665, 276] width 14 height 14
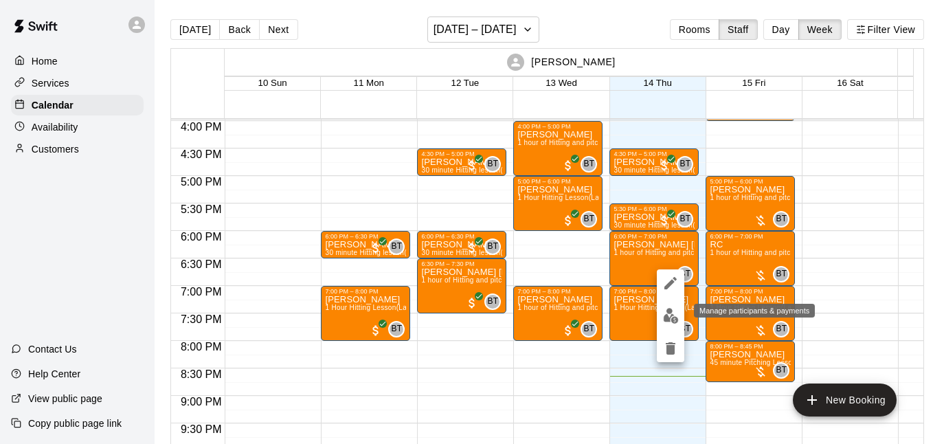
click at [669, 311] on img "edit" at bounding box center [671, 316] width 16 height 16
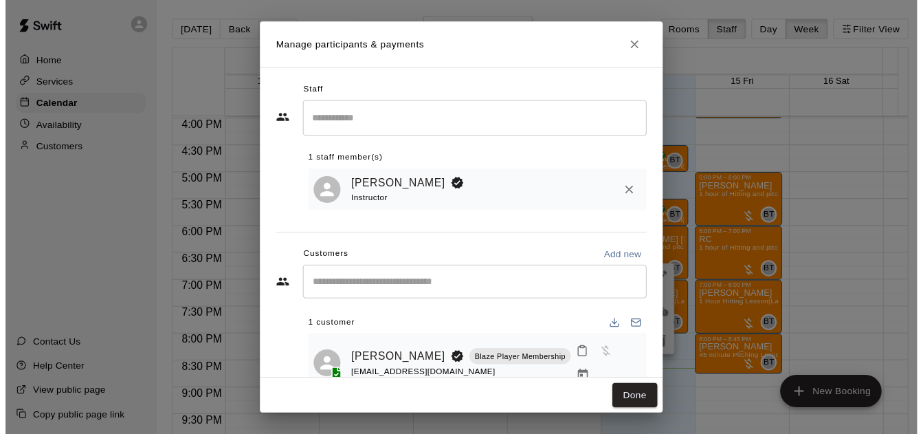
scroll to position [25, 0]
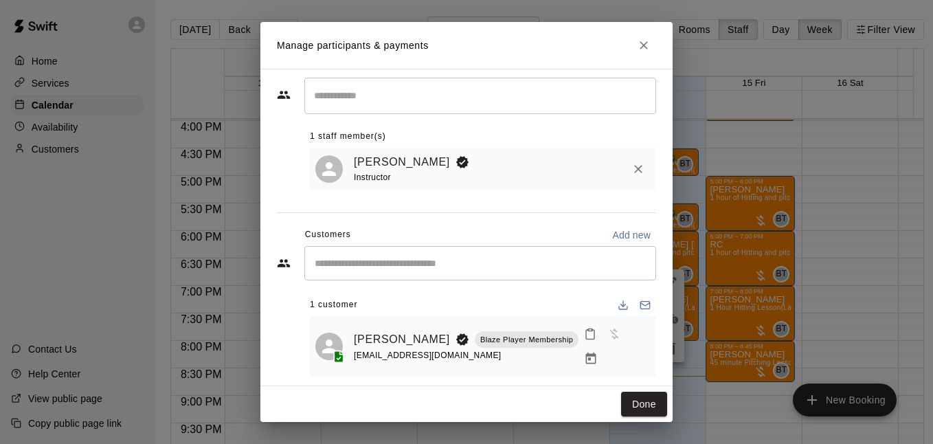
click at [607, 340] on span "Has not paid" at bounding box center [614, 334] width 25 height 12
click at [647, 403] on button "Done" at bounding box center [644, 404] width 46 height 25
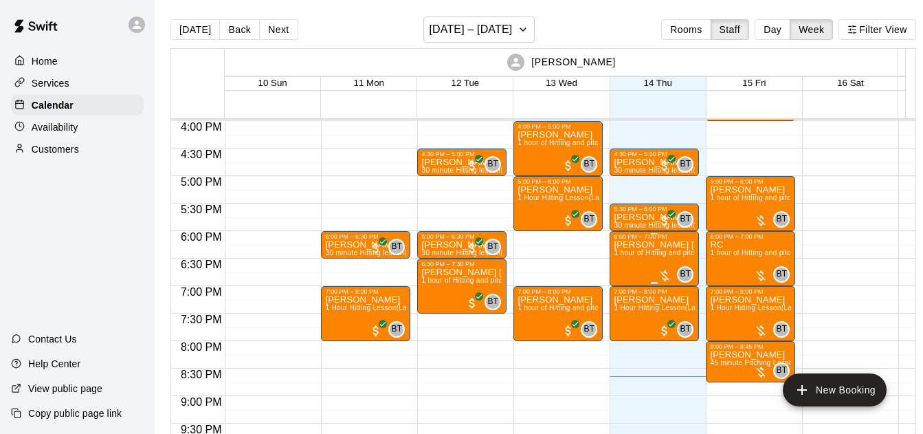
click at [668, 274] on div at bounding box center [665, 276] width 14 height 14
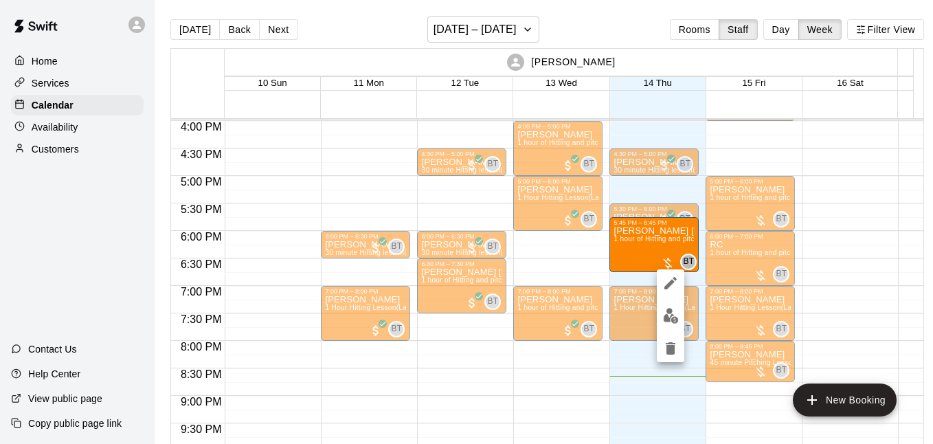
click at [672, 313] on img "edit" at bounding box center [671, 316] width 16 height 16
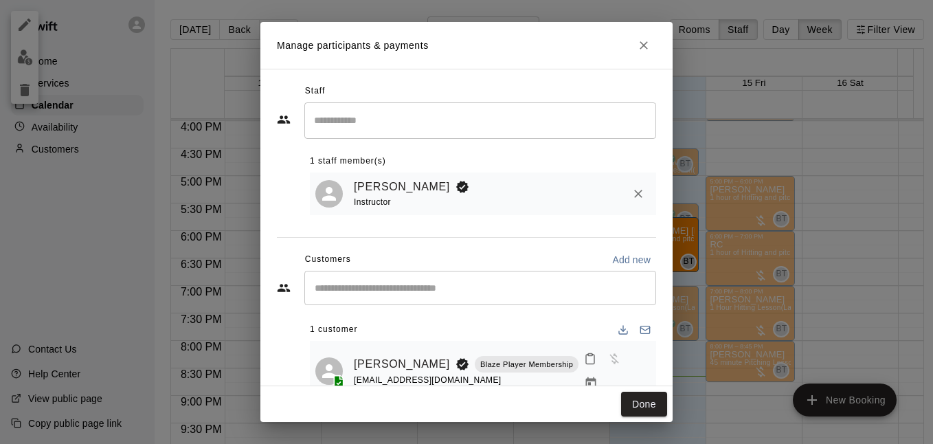
click at [652, 24] on h2 "Manage participants & payments" at bounding box center [466, 45] width 412 height 47
click at [643, 37] on button "Close" at bounding box center [644, 45] width 25 height 25
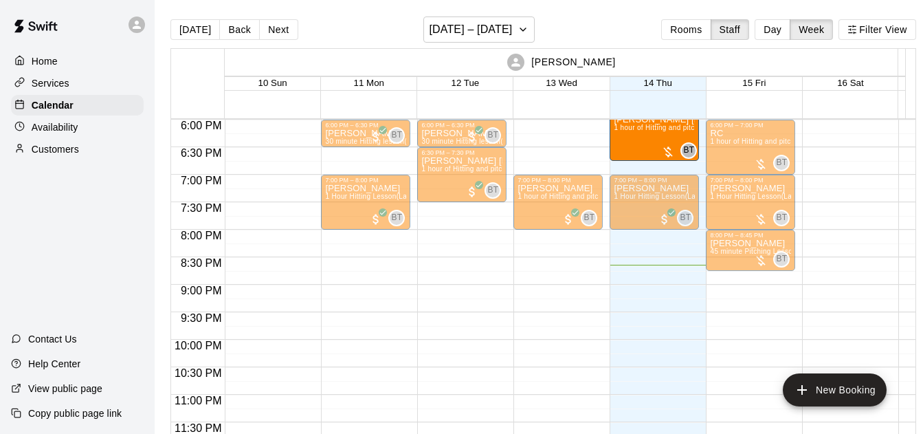
scroll to position [842, 0]
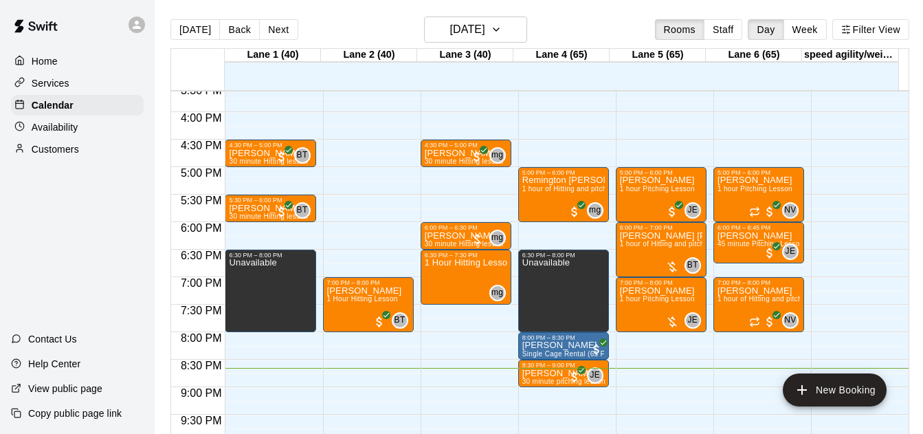
scroll to position [855, 0]
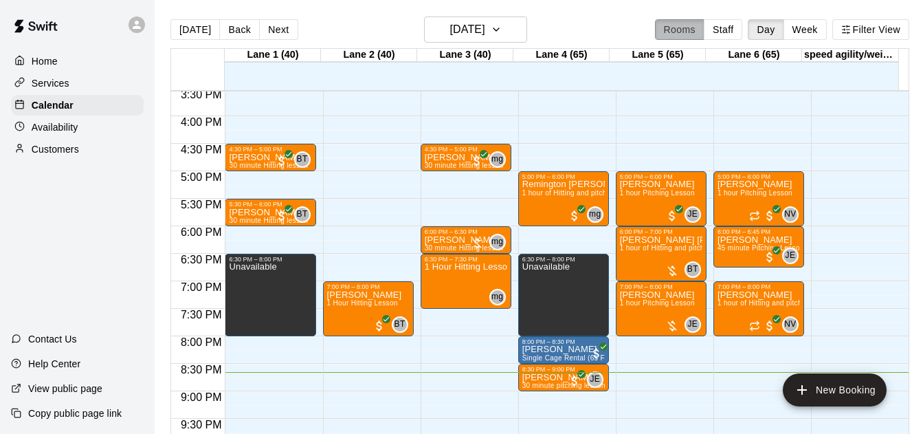
click at [702, 27] on button "Rooms" at bounding box center [679, 29] width 49 height 21
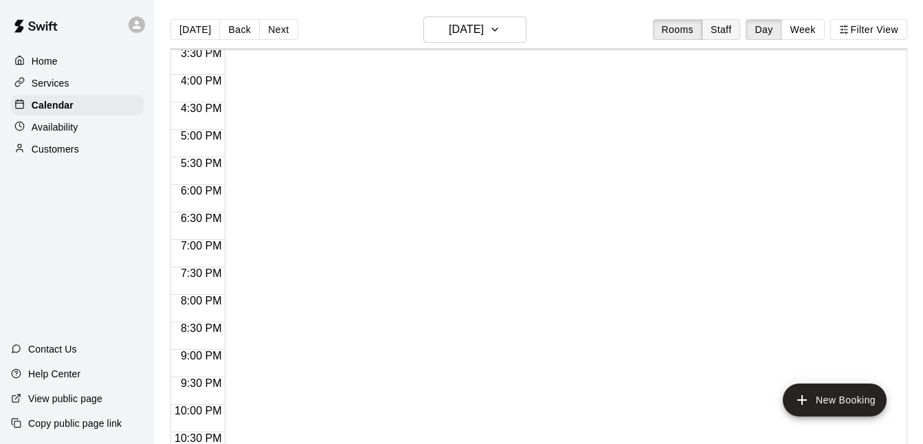
click at [719, 36] on button "Staff" at bounding box center [721, 29] width 39 height 21
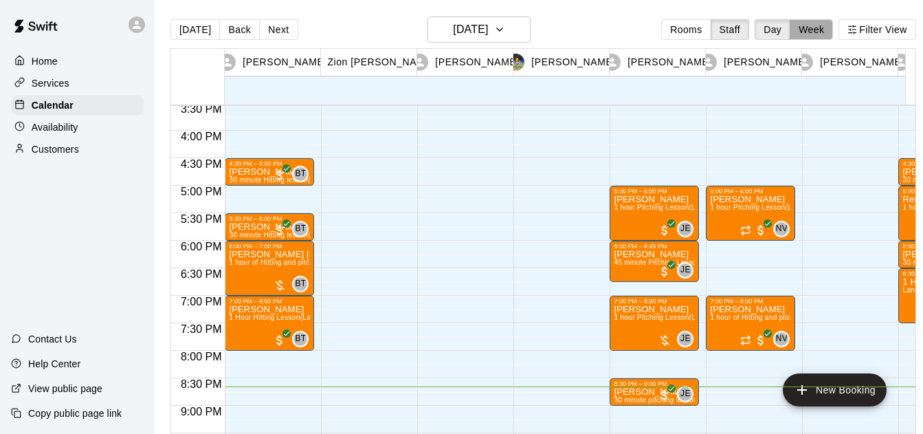
click at [813, 35] on button "Week" at bounding box center [811, 29] width 43 height 21
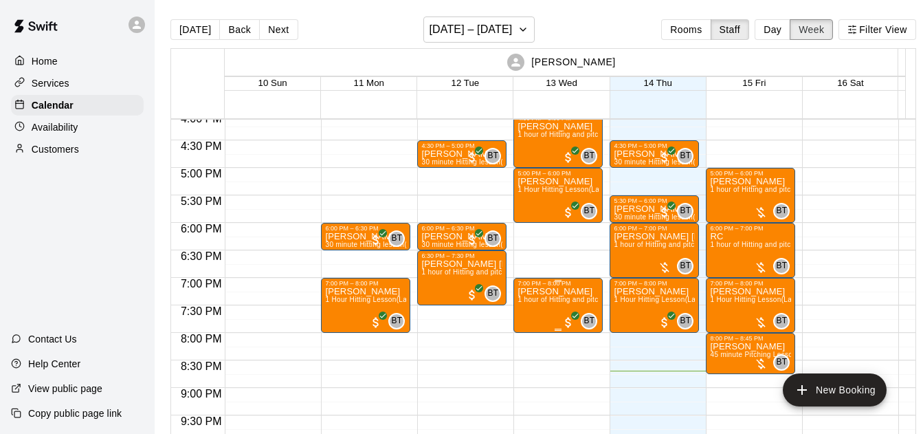
scroll to position [891, 0]
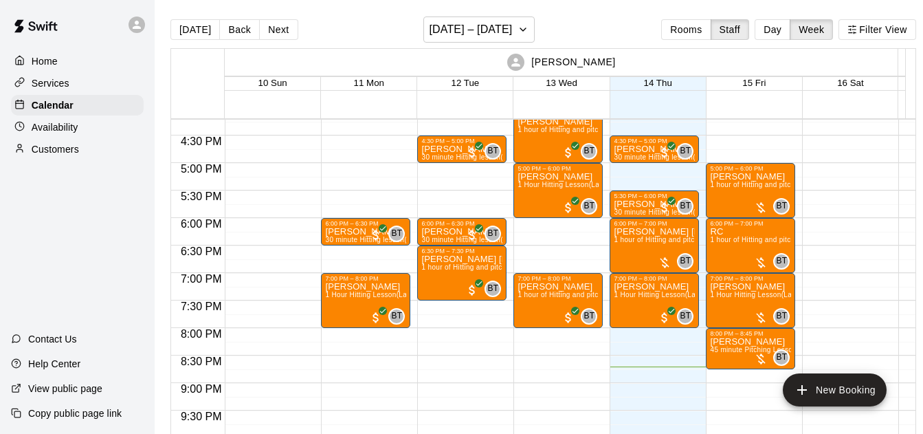
click at [242, 30] on button "Back" at bounding box center [239, 29] width 41 height 21
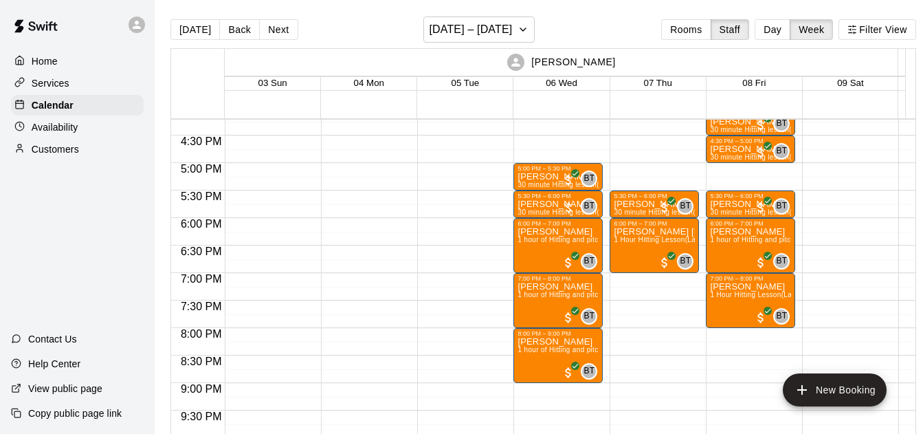
scroll to position [842, 0]
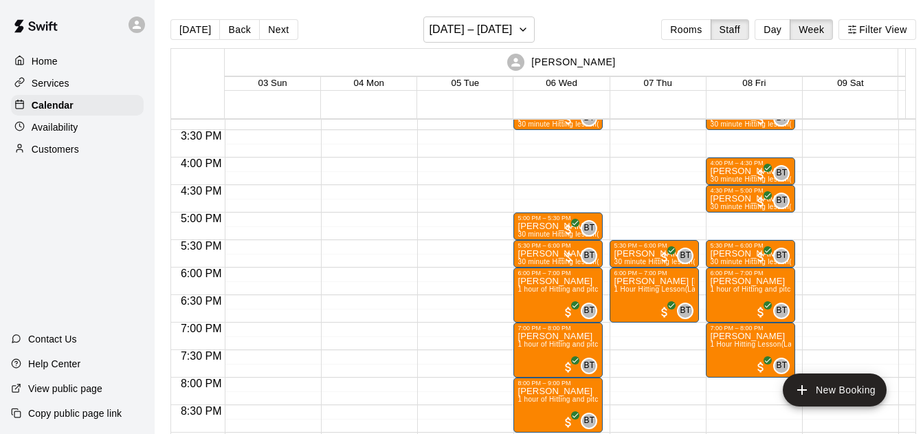
drag, startPoint x: 279, startPoint y: 37, endPoint x: 410, endPoint y: 238, distance: 240.0
click at [279, 38] on button "Next" at bounding box center [278, 29] width 38 height 21
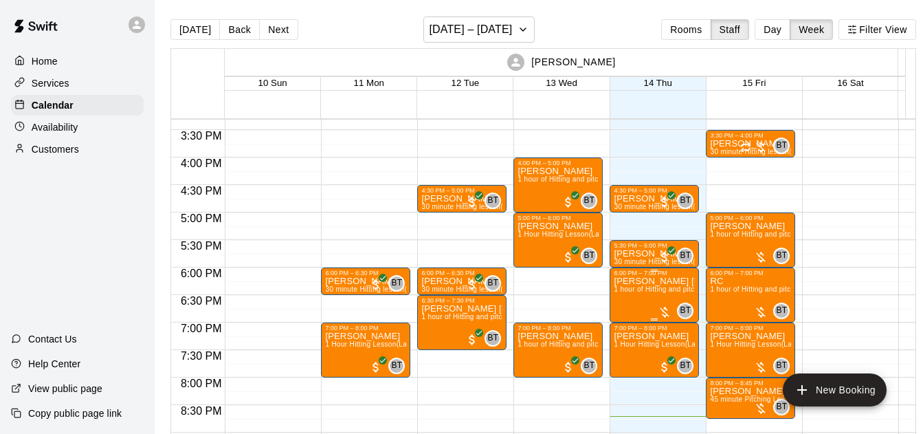
click at [667, 312] on div at bounding box center [665, 312] width 14 height 14
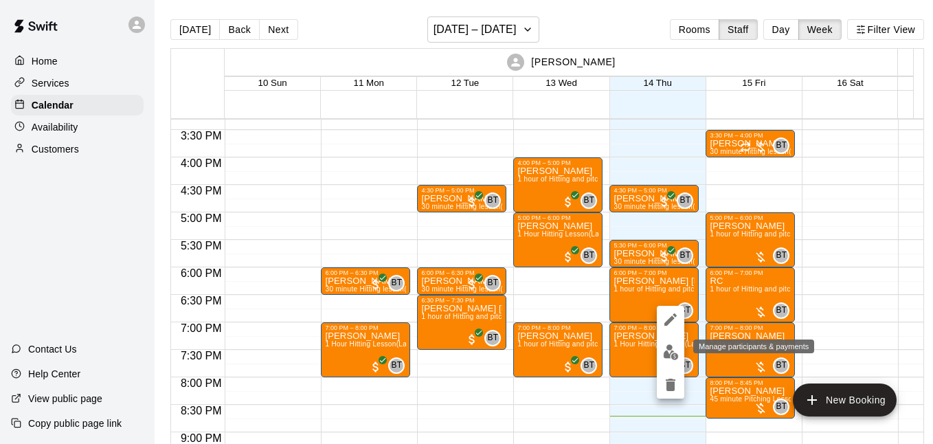
click at [674, 351] on img "edit" at bounding box center [671, 352] width 16 height 16
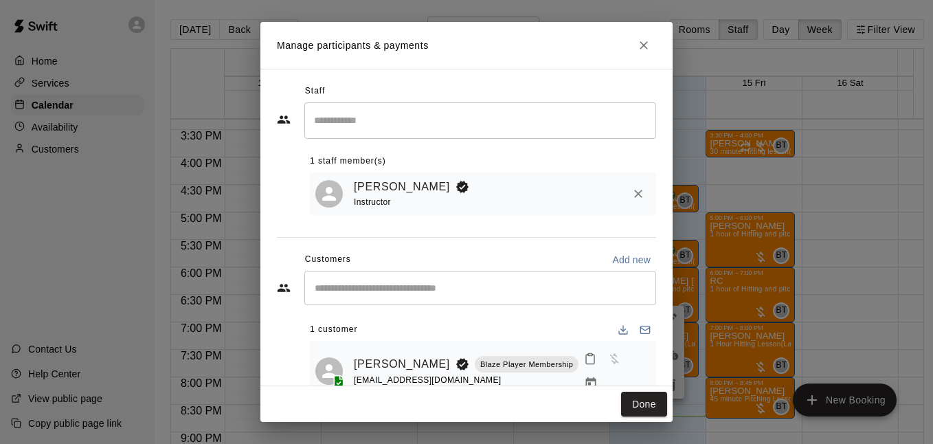
scroll to position [25, 0]
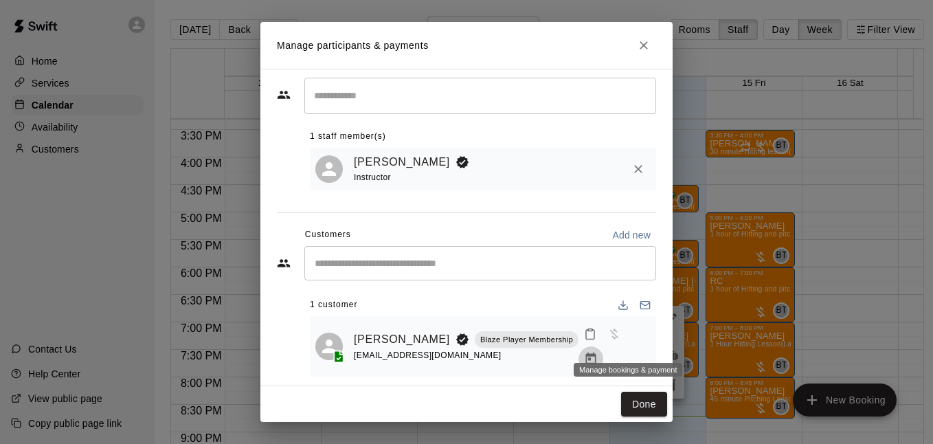
click at [598, 352] on icon "Manage bookings & payment" at bounding box center [591, 359] width 14 height 14
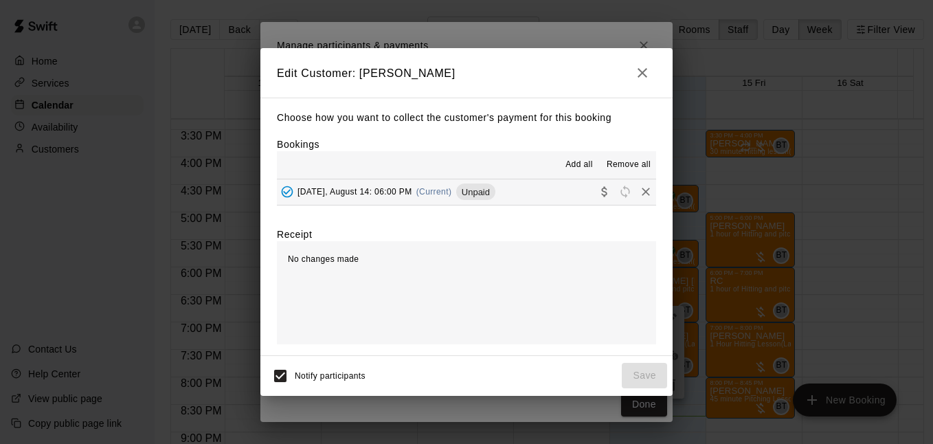
click at [518, 193] on button "Thursday, August 14: 06:00 PM (Current) Unpaid" at bounding box center [466, 191] width 379 height 25
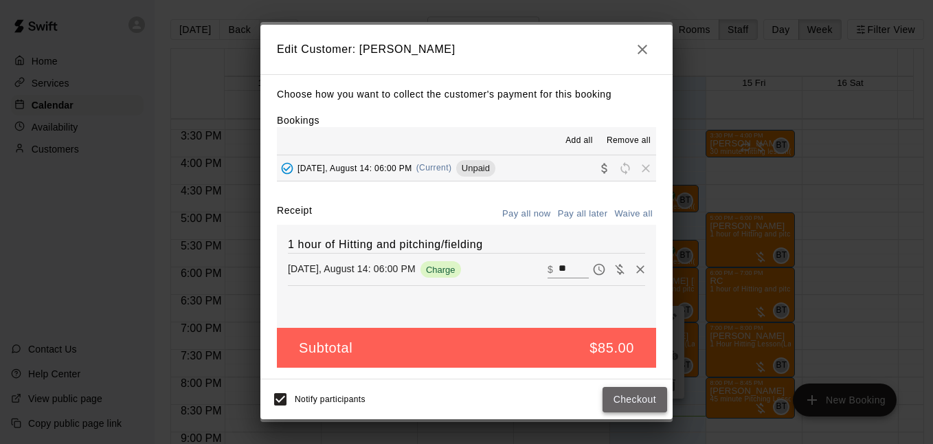
click at [625, 399] on button "Checkout" at bounding box center [635, 399] width 65 height 25
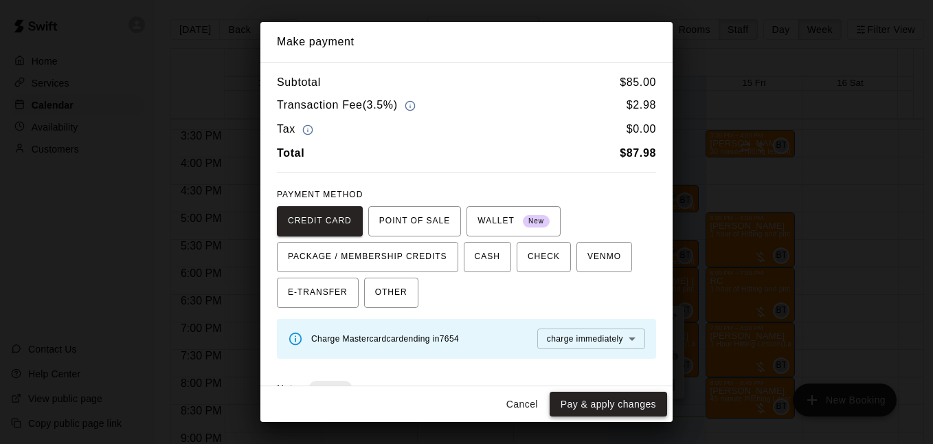
click at [599, 399] on button "Pay & apply changes" at bounding box center [609, 404] width 118 height 25
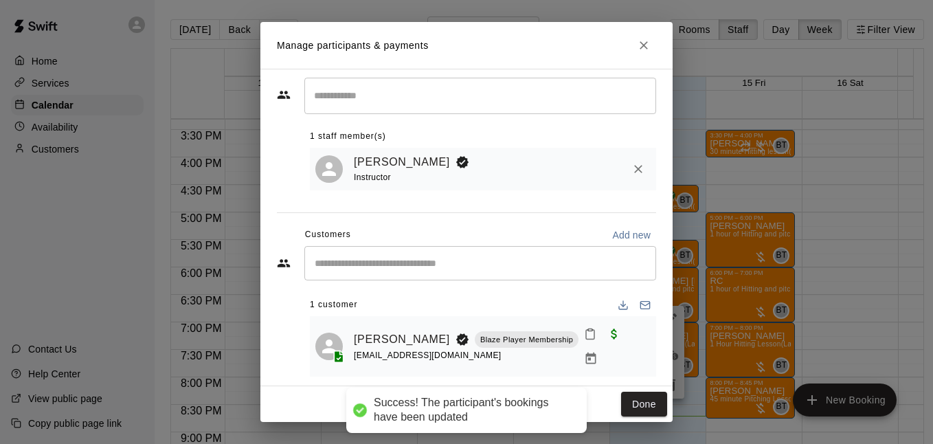
click at [632, 399] on button "Done" at bounding box center [644, 404] width 46 height 25
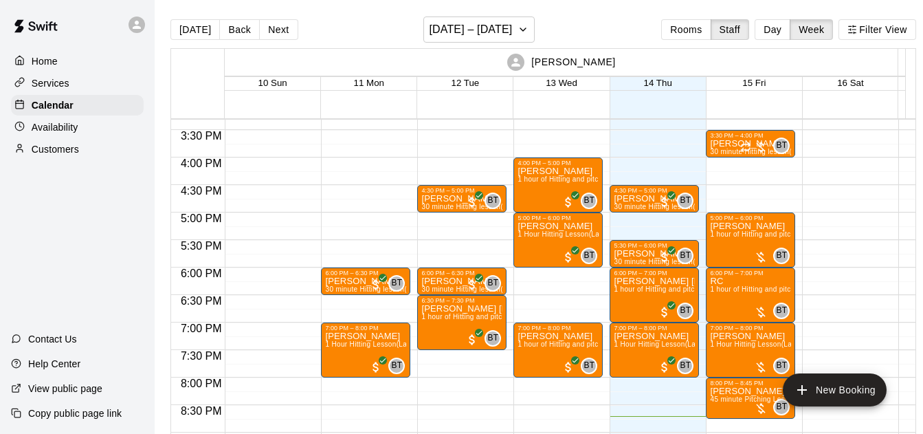
drag, startPoint x: 245, startPoint y: 36, endPoint x: 540, endPoint y: 236, distance: 355.9
click at [244, 36] on button "Back" at bounding box center [239, 29] width 41 height 21
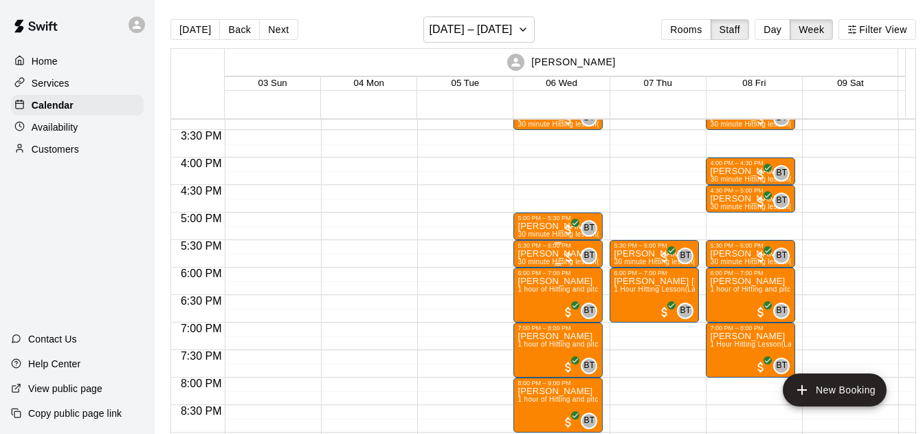
click at [565, 260] on div at bounding box center [569, 257] width 14 height 14
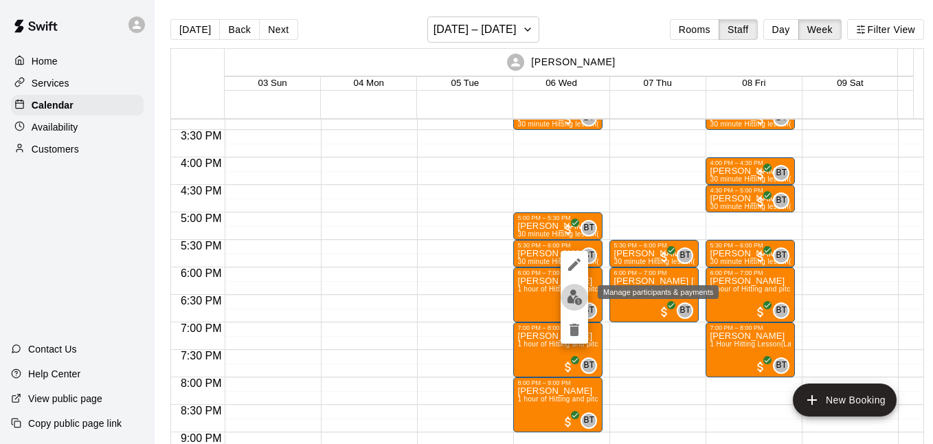
click at [566, 294] on button "edit" at bounding box center [574, 297] width 27 height 27
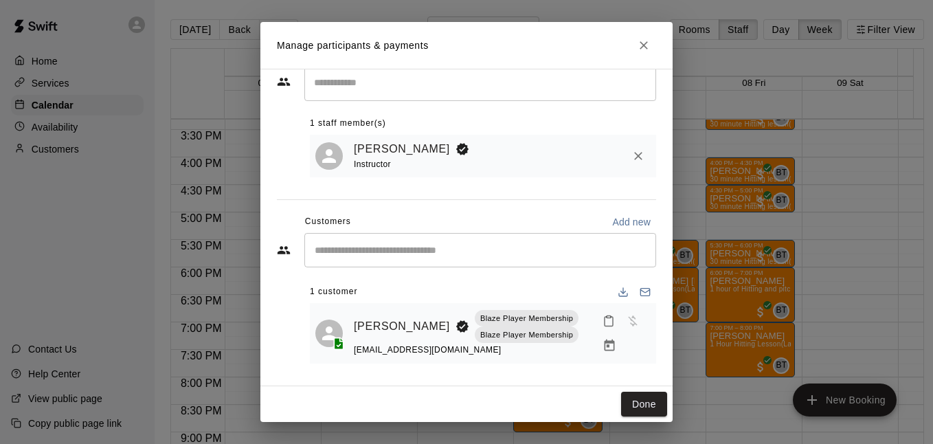
scroll to position [42, 0]
click at [603, 342] on icon "Manage bookings & payment" at bounding box center [610, 346] width 14 height 14
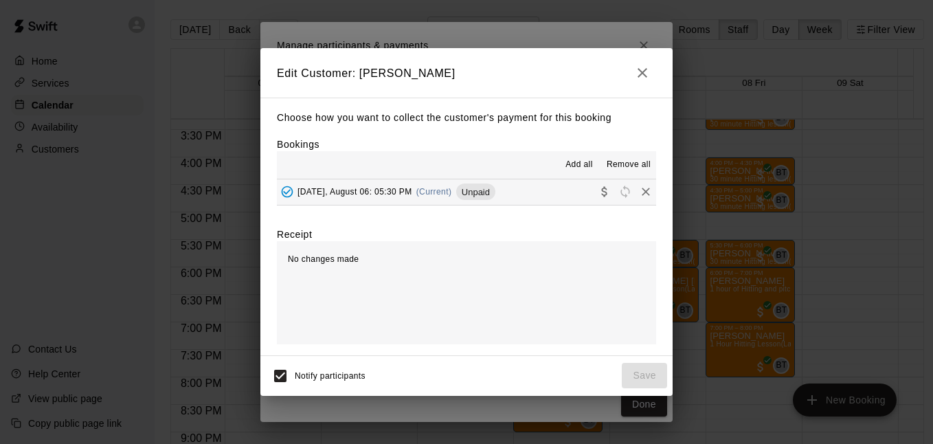
click at [553, 190] on button "Wednesday, August 06: 05:30 PM (Current) Unpaid" at bounding box center [466, 191] width 379 height 25
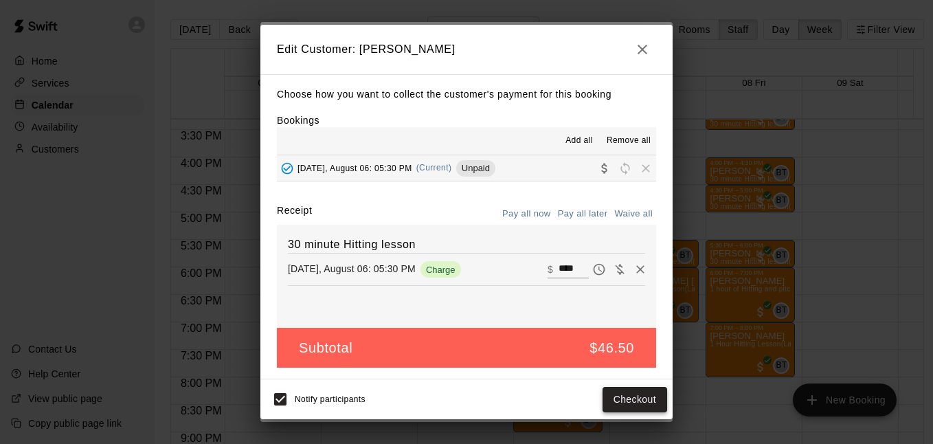
click at [618, 390] on button "Checkout" at bounding box center [635, 399] width 65 height 25
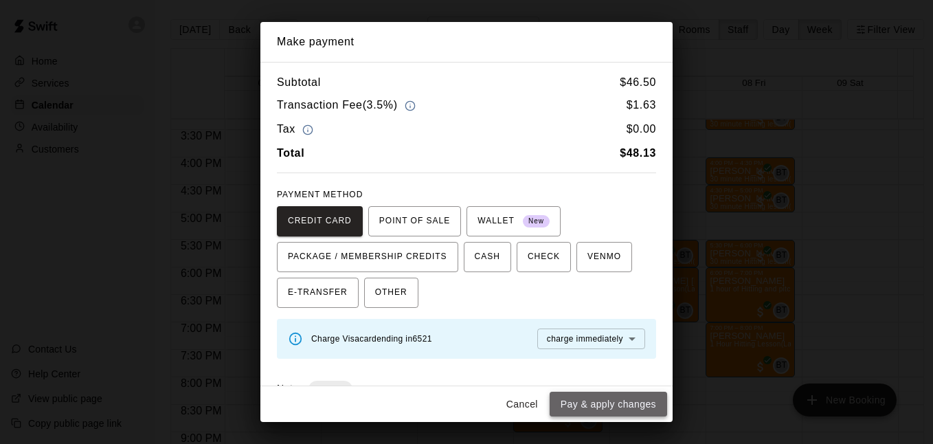
click at [603, 397] on button "Pay & apply changes" at bounding box center [609, 404] width 118 height 25
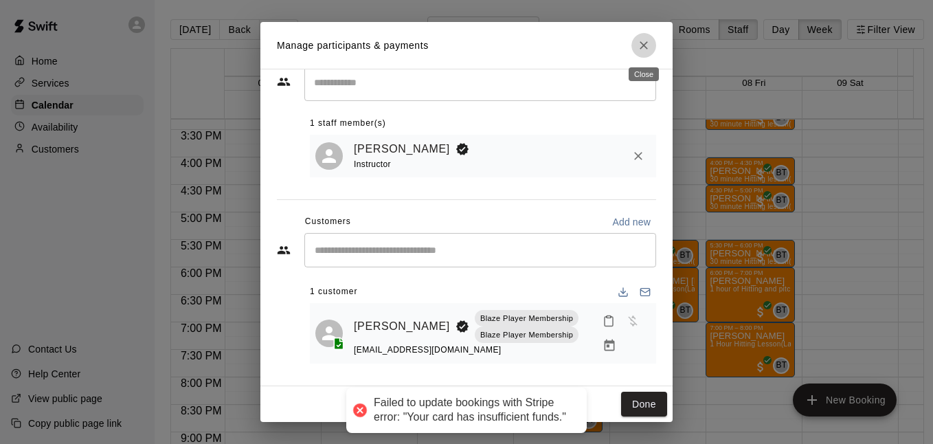
click at [639, 46] on icon "Close" at bounding box center [644, 45] width 14 height 14
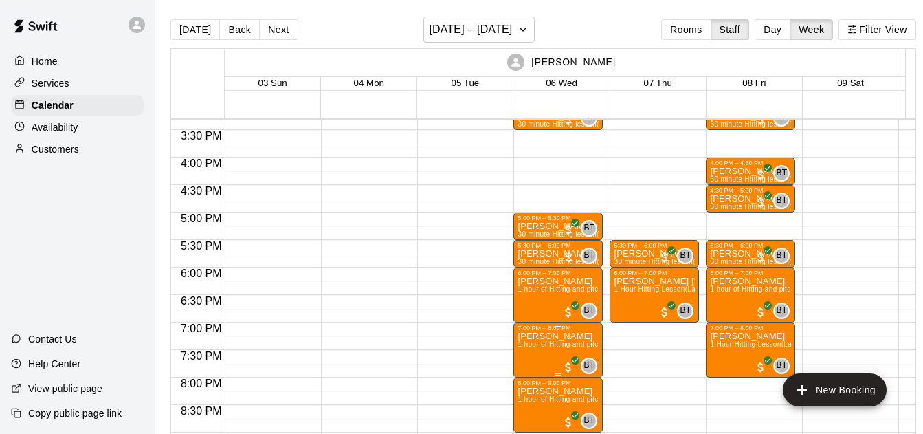
click at [682, 110] on div at bounding box center [562, 111] width 674 height 14
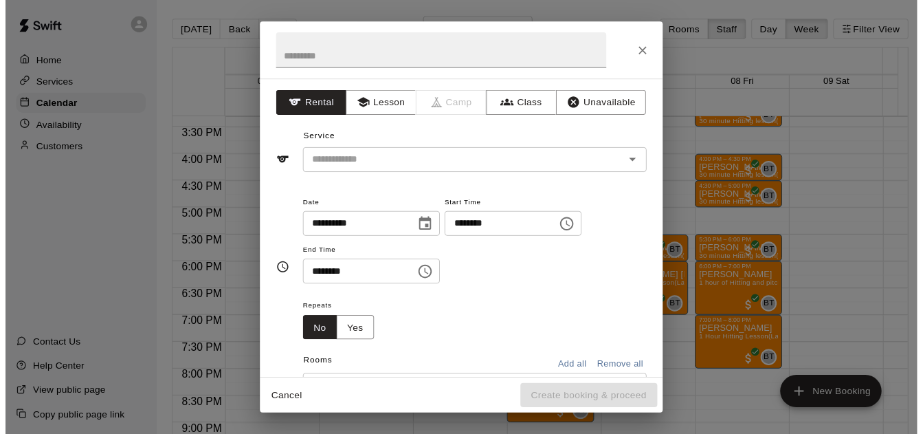
scroll to position [299, 0]
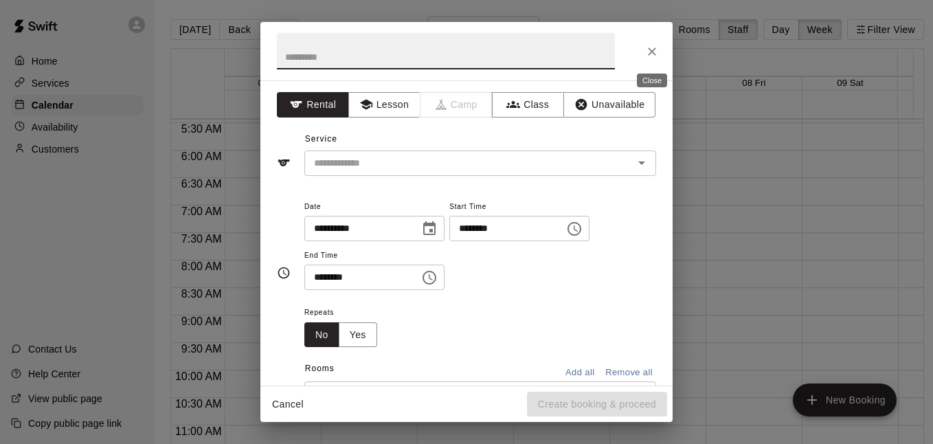
drag, startPoint x: 656, startPoint y: 60, endPoint x: 693, endPoint y: 290, distance: 233.2
click at [655, 60] on button "Close" at bounding box center [652, 51] width 25 height 25
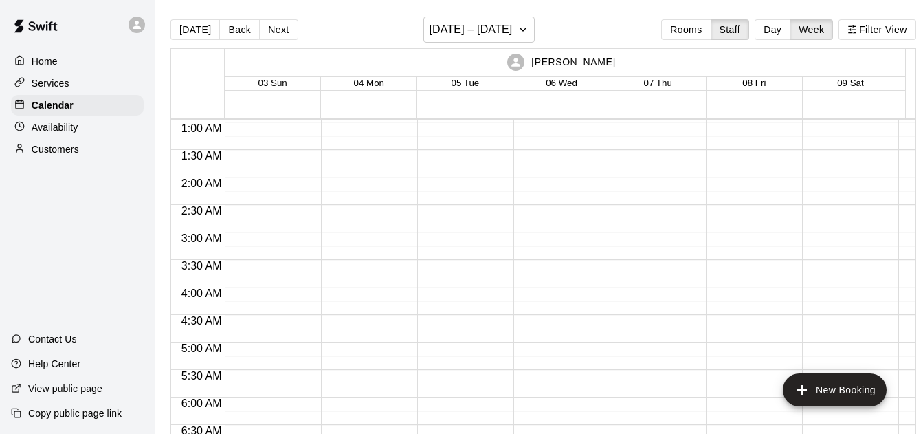
scroll to position [0, 0]
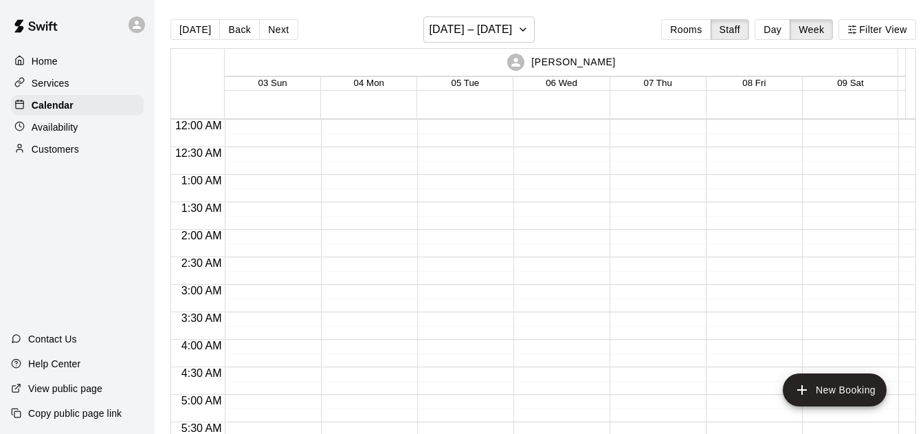
click at [199, 25] on button "[DATE]" at bounding box center [194, 29] width 49 height 21
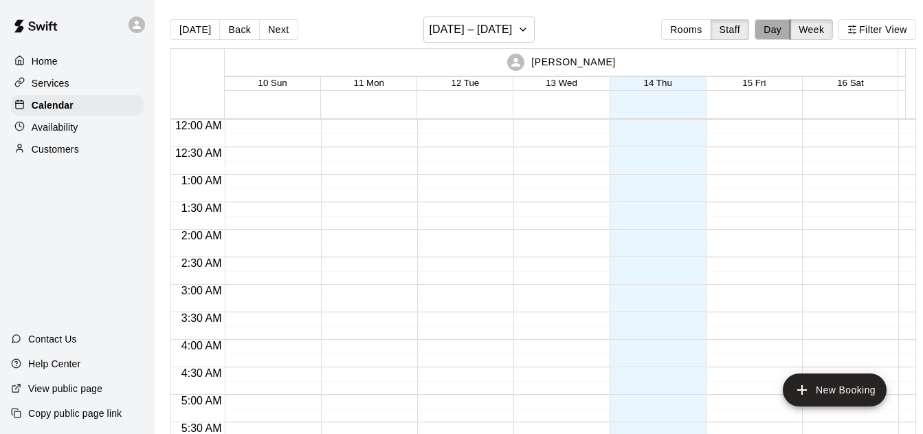
click at [774, 32] on button "Day" at bounding box center [773, 29] width 36 height 21
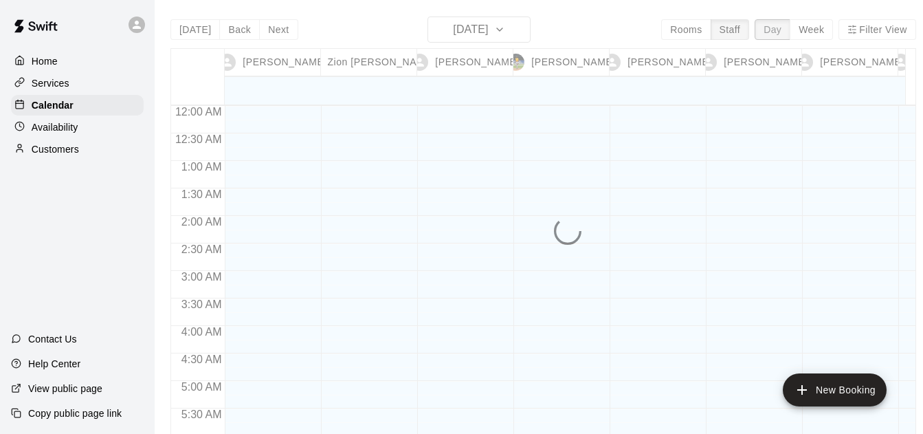
scroll to position [976, 0]
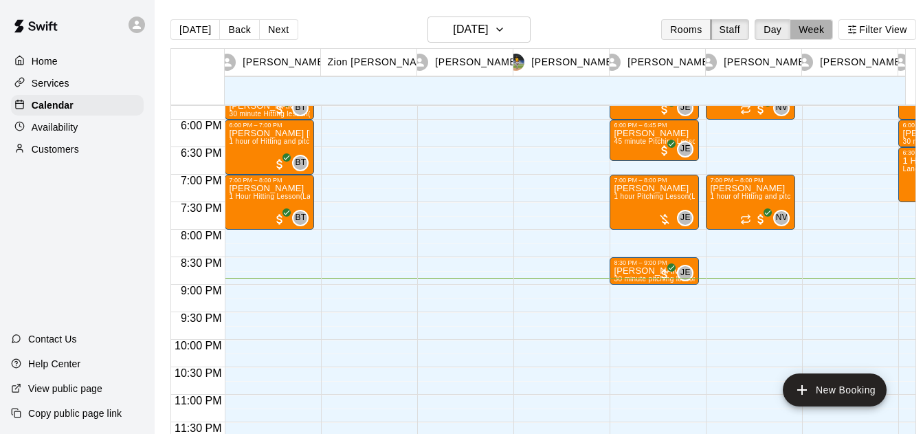
drag, startPoint x: 812, startPoint y: 36, endPoint x: 705, endPoint y: 35, distance: 106.5
click at [812, 36] on button "Week" at bounding box center [811, 29] width 43 height 21
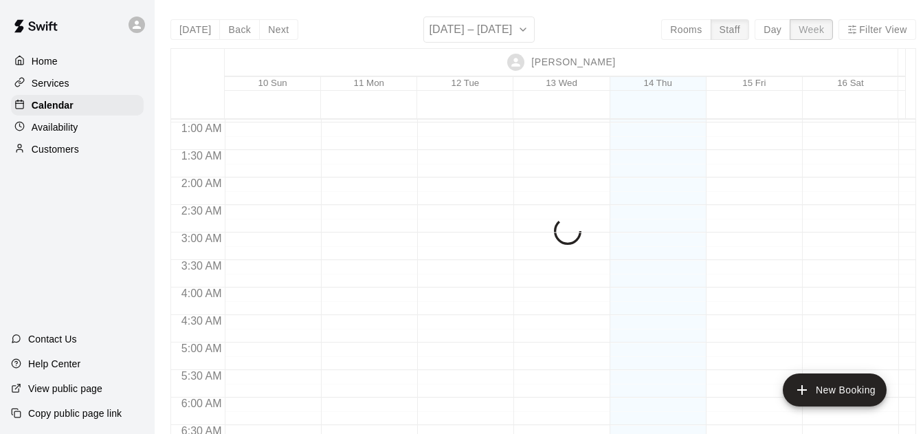
scroll to position [0, 0]
